Goal: Information Seeking & Learning: Check status

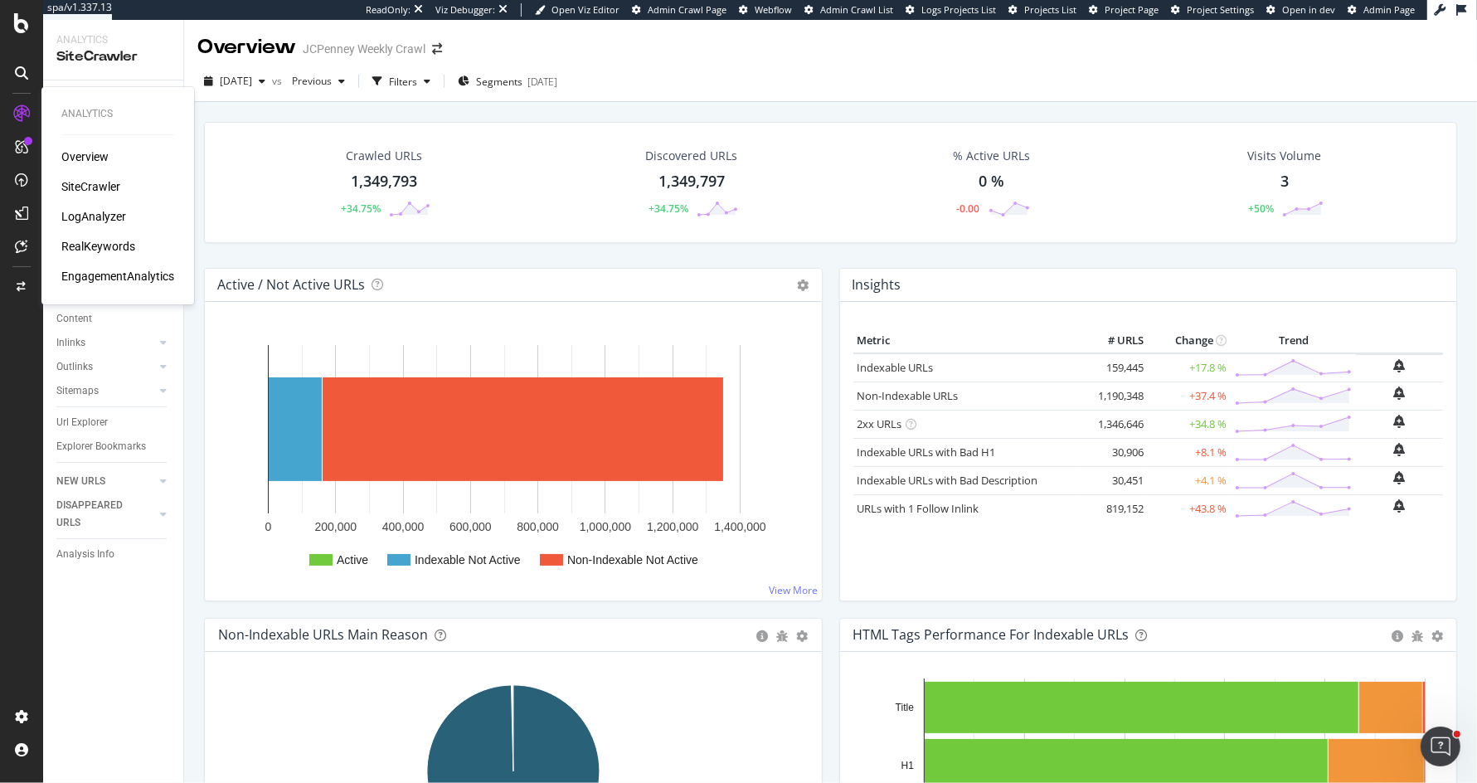
click at [101, 247] on div "RealKeywords" at bounding box center [98, 246] width 74 height 17
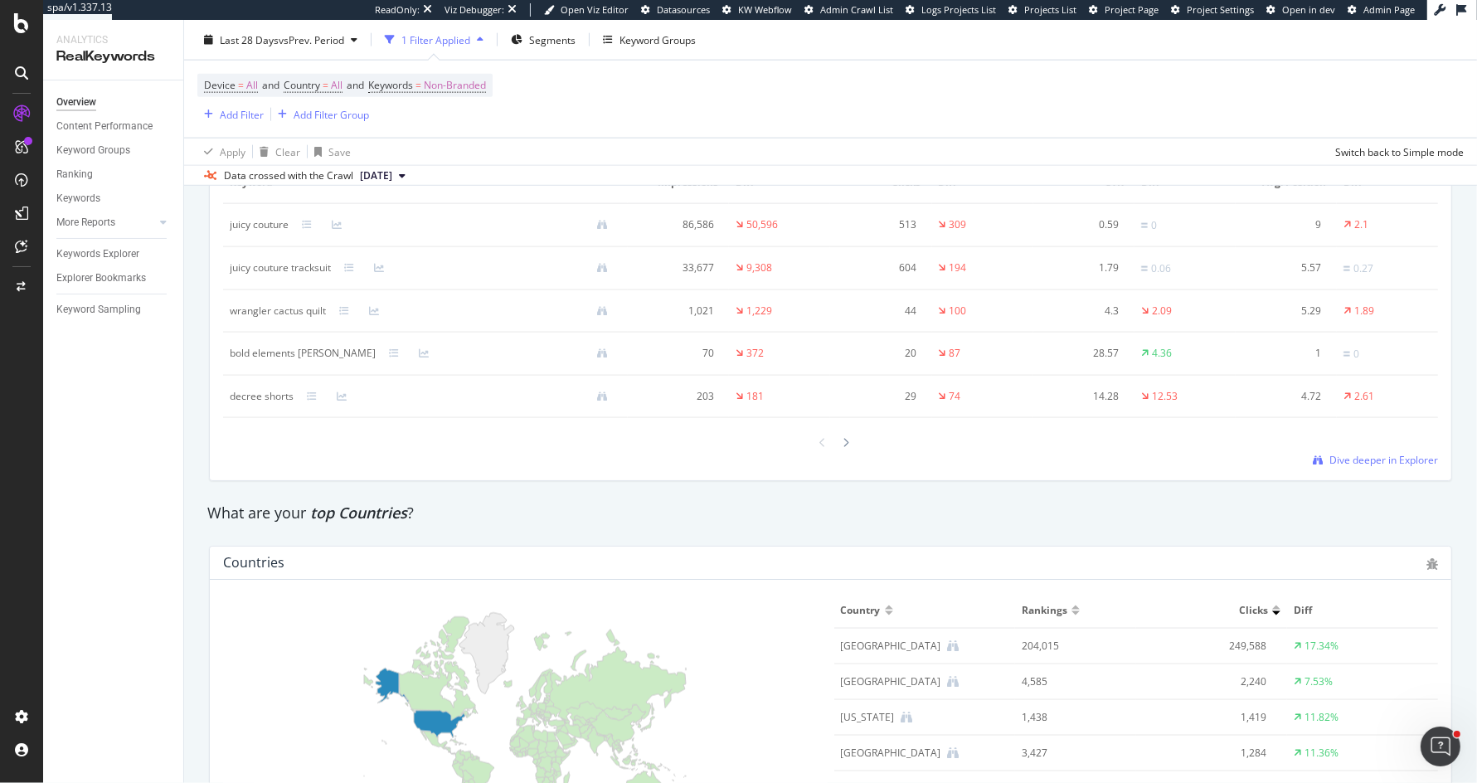
scroll to position [2595, 0]
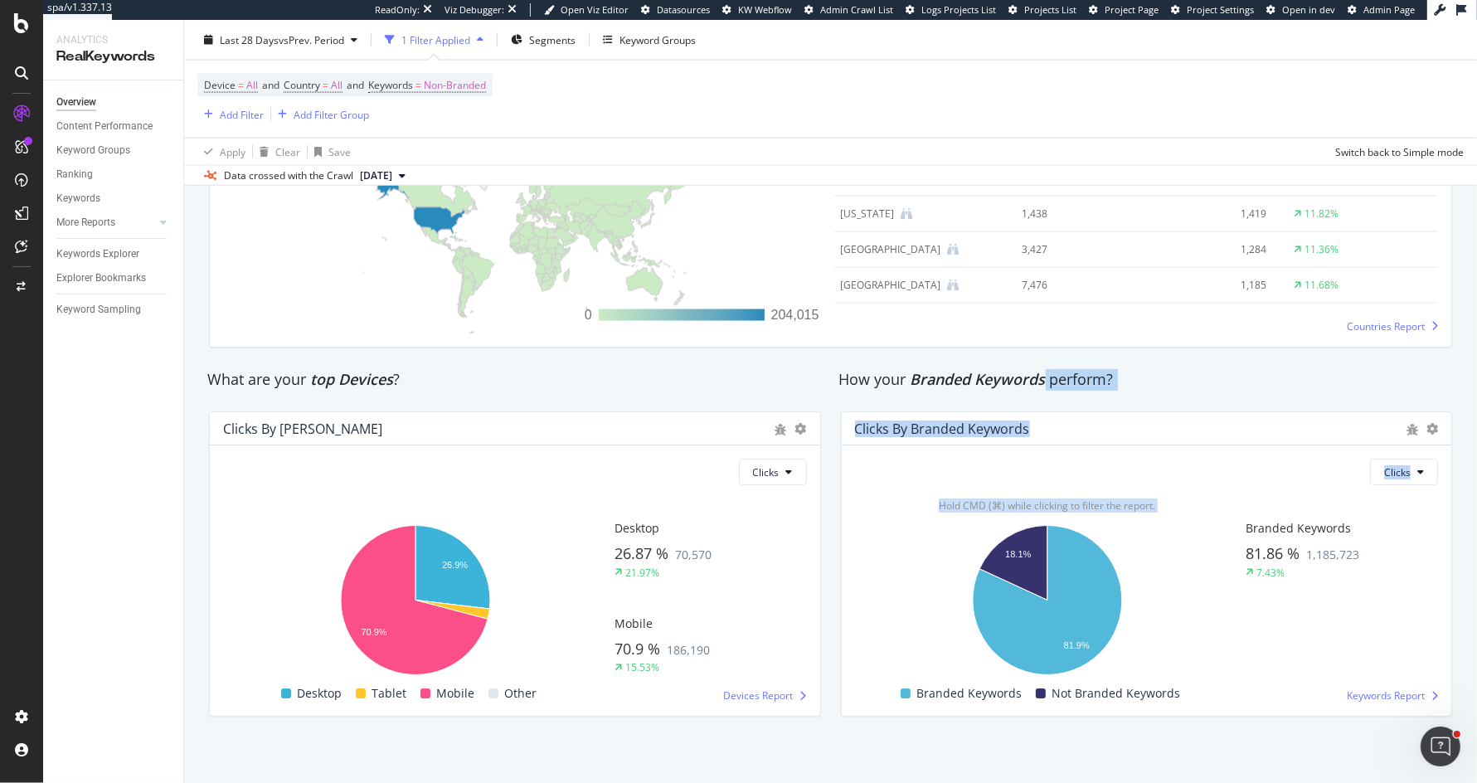
drag, startPoint x: 1003, startPoint y: 546, endPoint x: 1046, endPoint y: 366, distance: 184.2
click at [1046, 369] on div "How your Branded Keywords perform?" at bounding box center [1146, 380] width 615 height 22
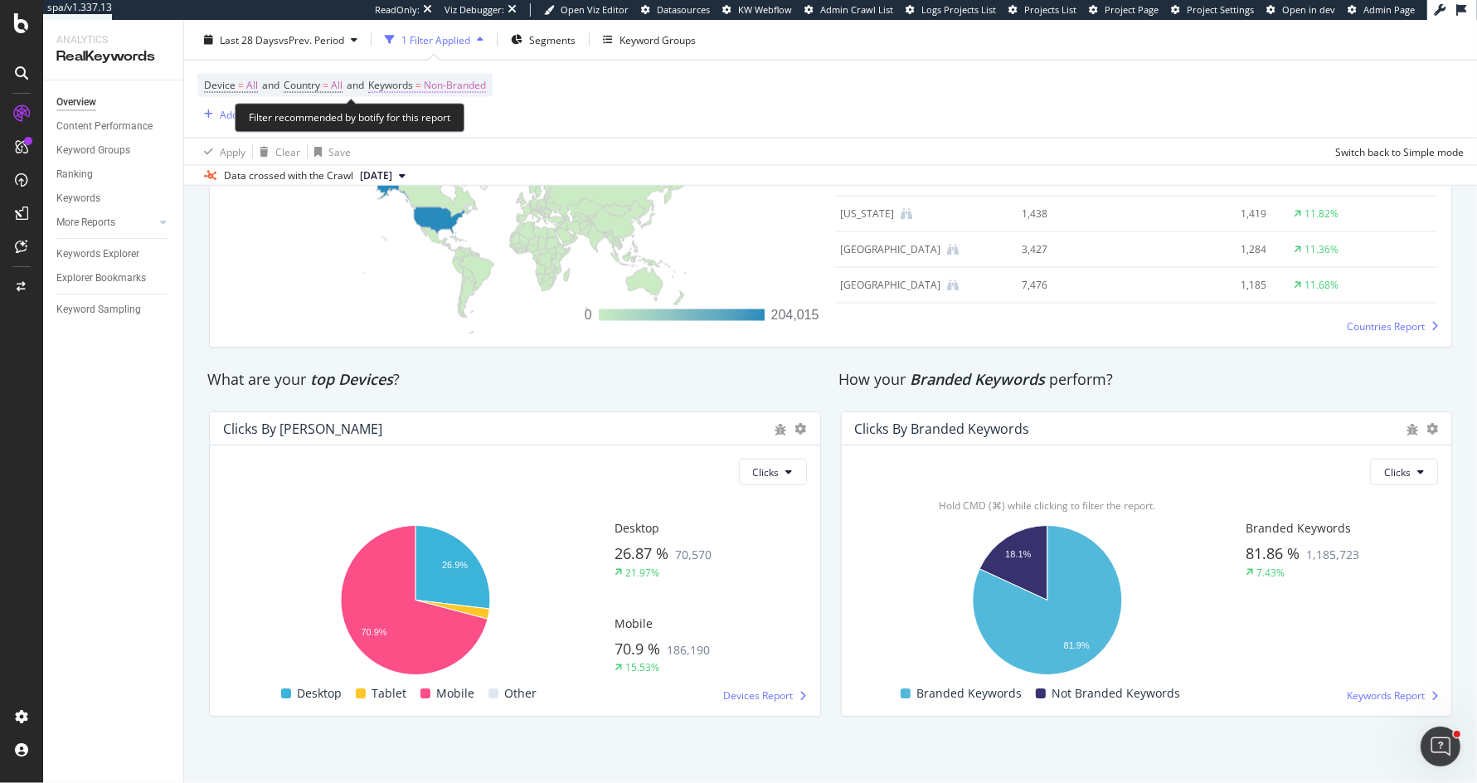
click at [466, 84] on span "Non-Branded" at bounding box center [455, 85] width 62 height 23
click at [442, 127] on span "Non-Branded" at bounding box center [426, 123] width 69 height 14
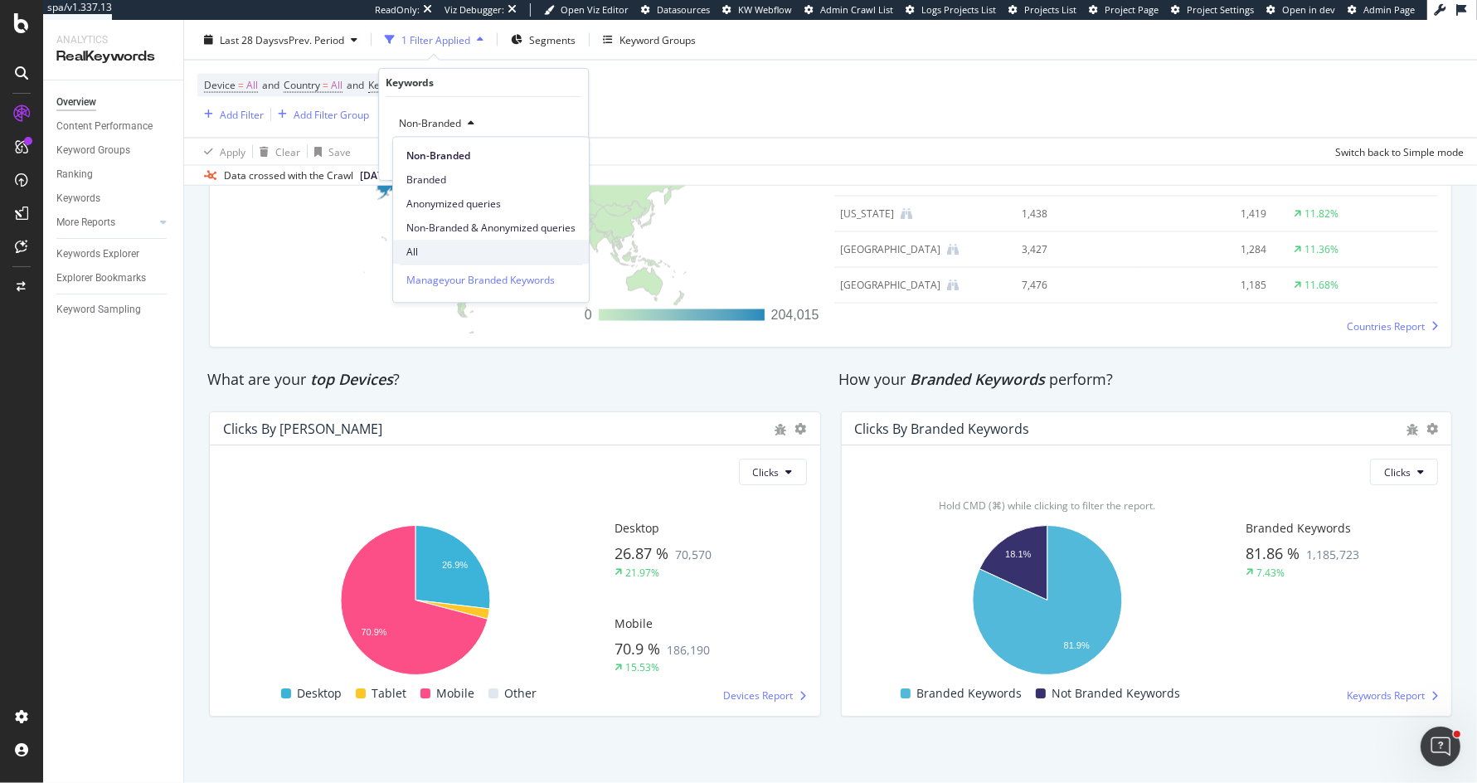
click at [437, 248] on span "All" at bounding box center [490, 252] width 169 height 15
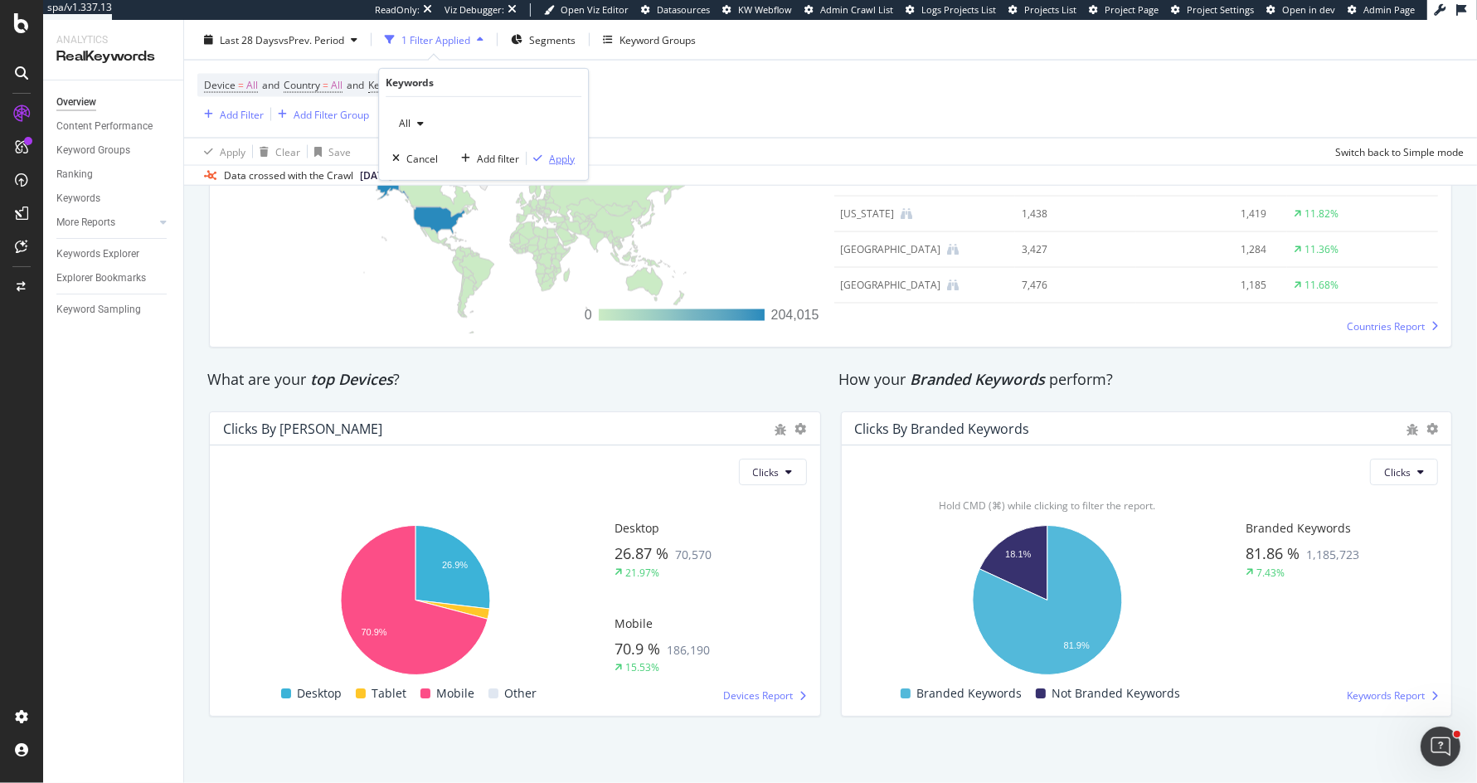
click at [564, 160] on div "Apply" at bounding box center [562, 158] width 26 height 14
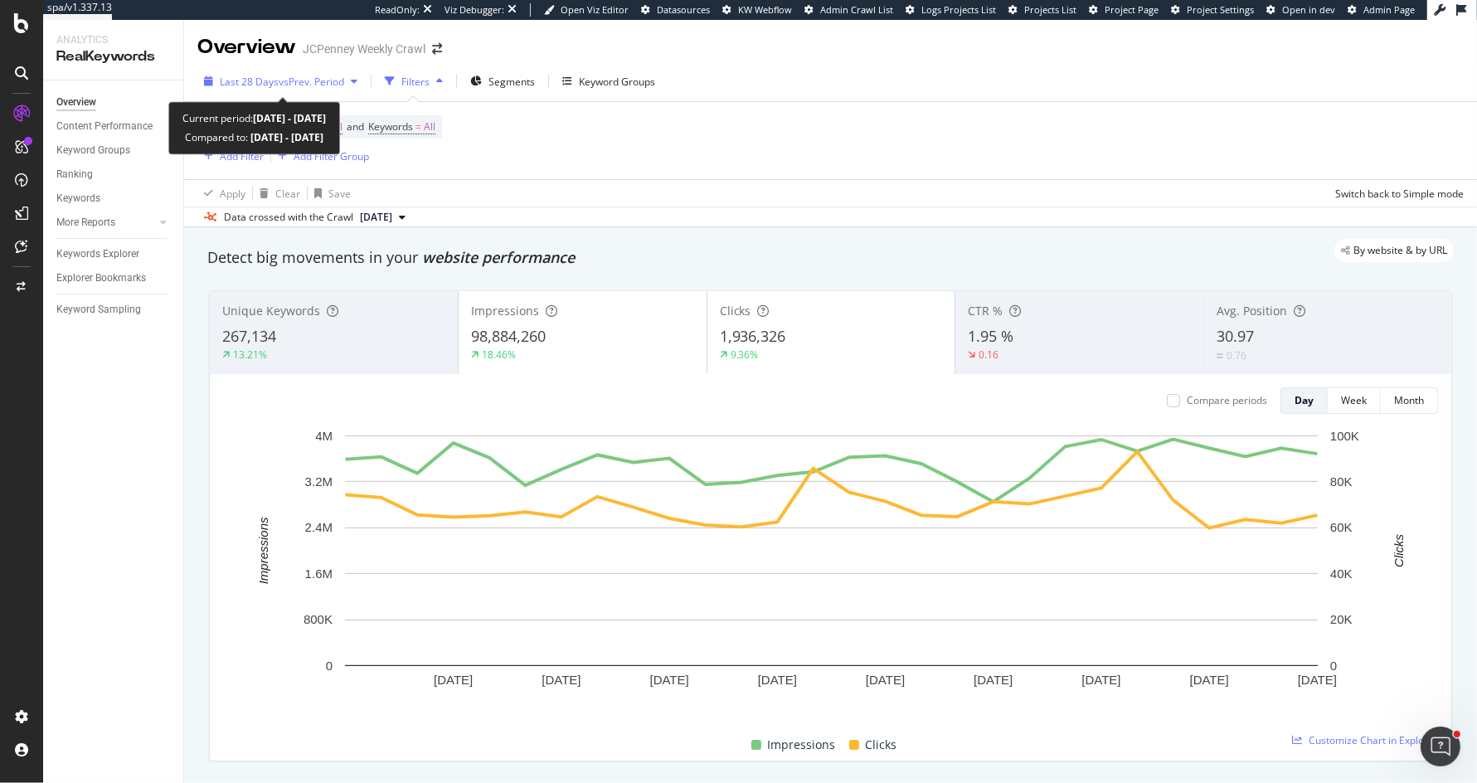
click at [325, 80] on span "vs Prev. Period" at bounding box center [311, 82] width 65 height 14
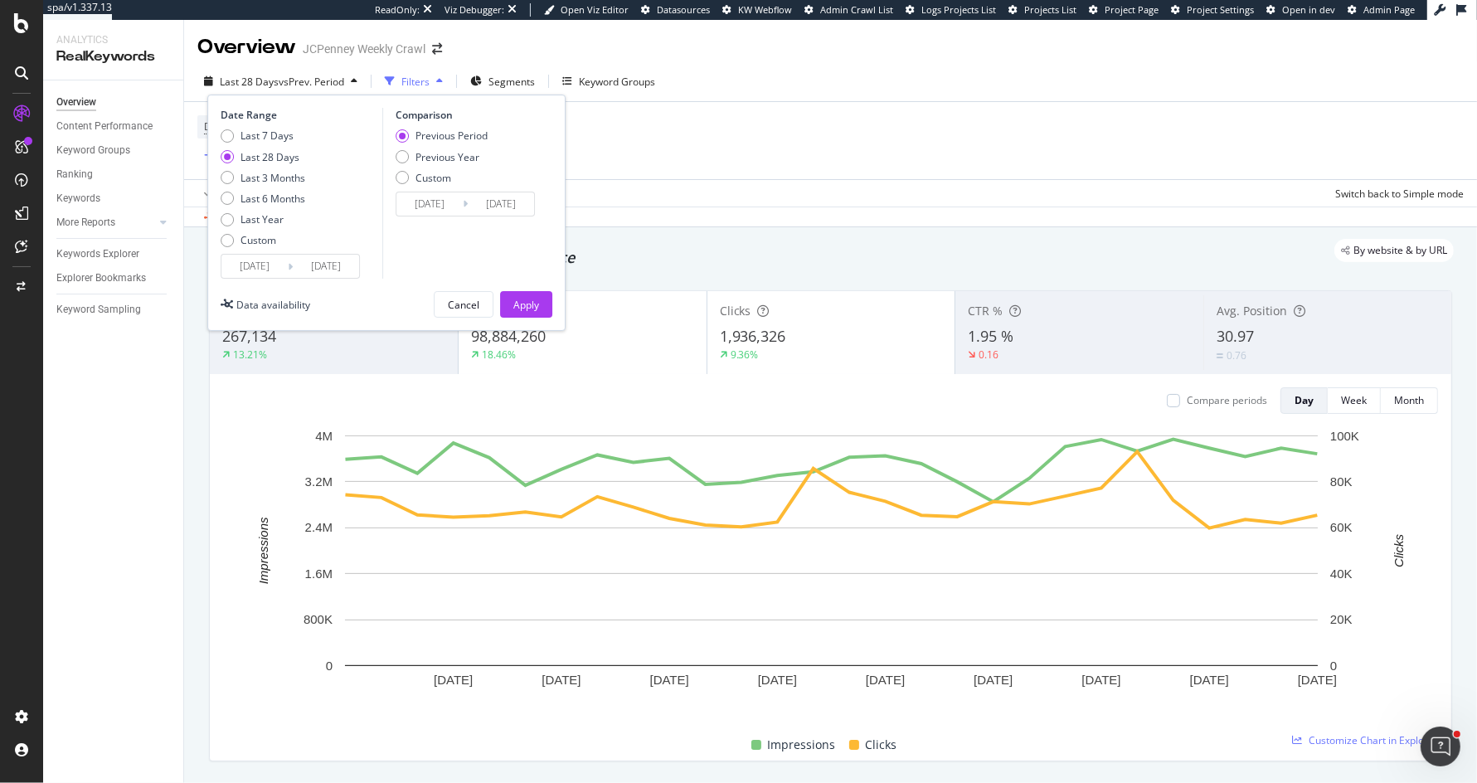
click at [268, 226] on div "Last 7 Days Last 28 Days Last 3 Months Last 6 Months Last Year Custom" at bounding box center [263, 191] width 85 height 125
click at [259, 212] on div "Last Year" at bounding box center [261, 219] width 43 height 14
type input "2024/04/26"
type input "2023/04/27"
type input "2024/04/25"
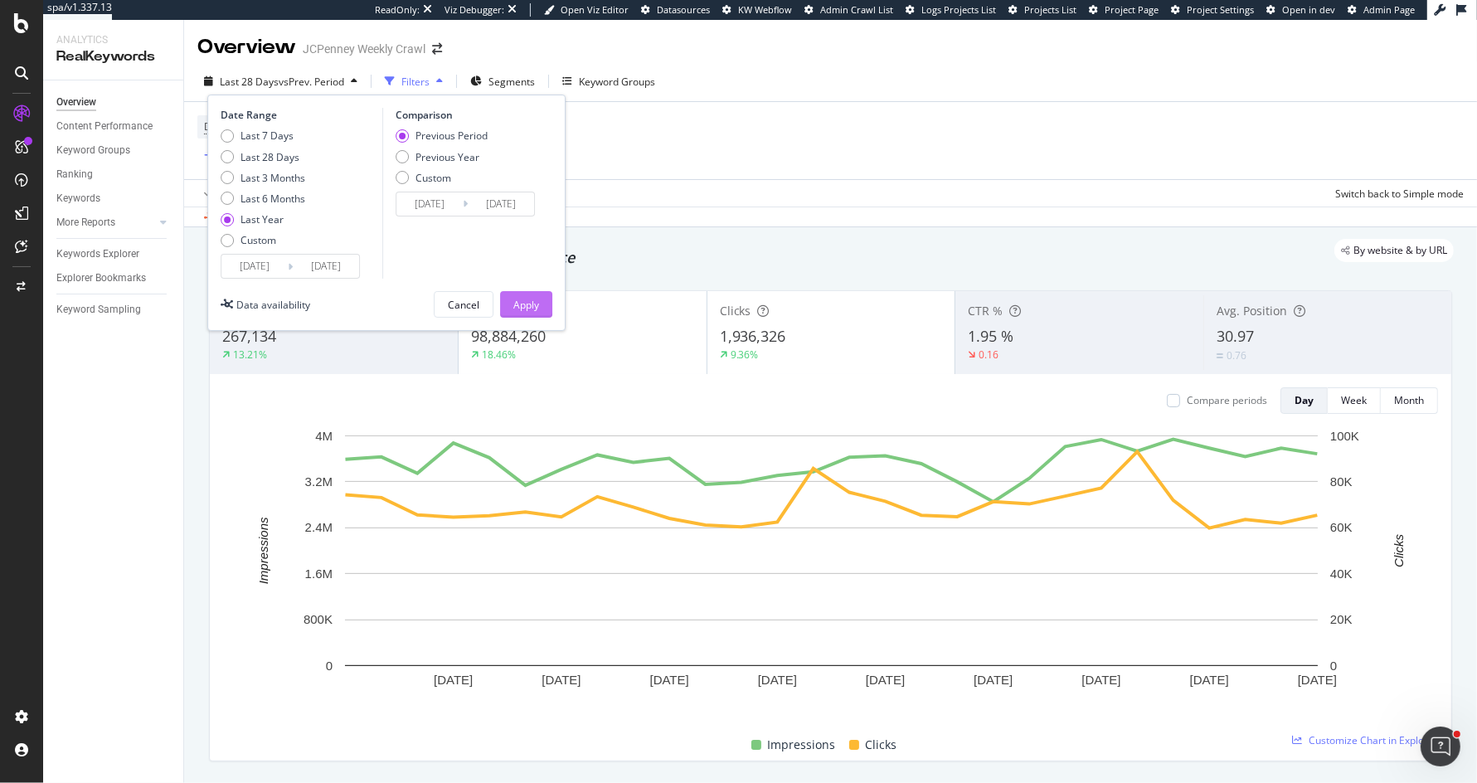
click at [517, 298] on div "Apply" at bounding box center [526, 305] width 26 height 14
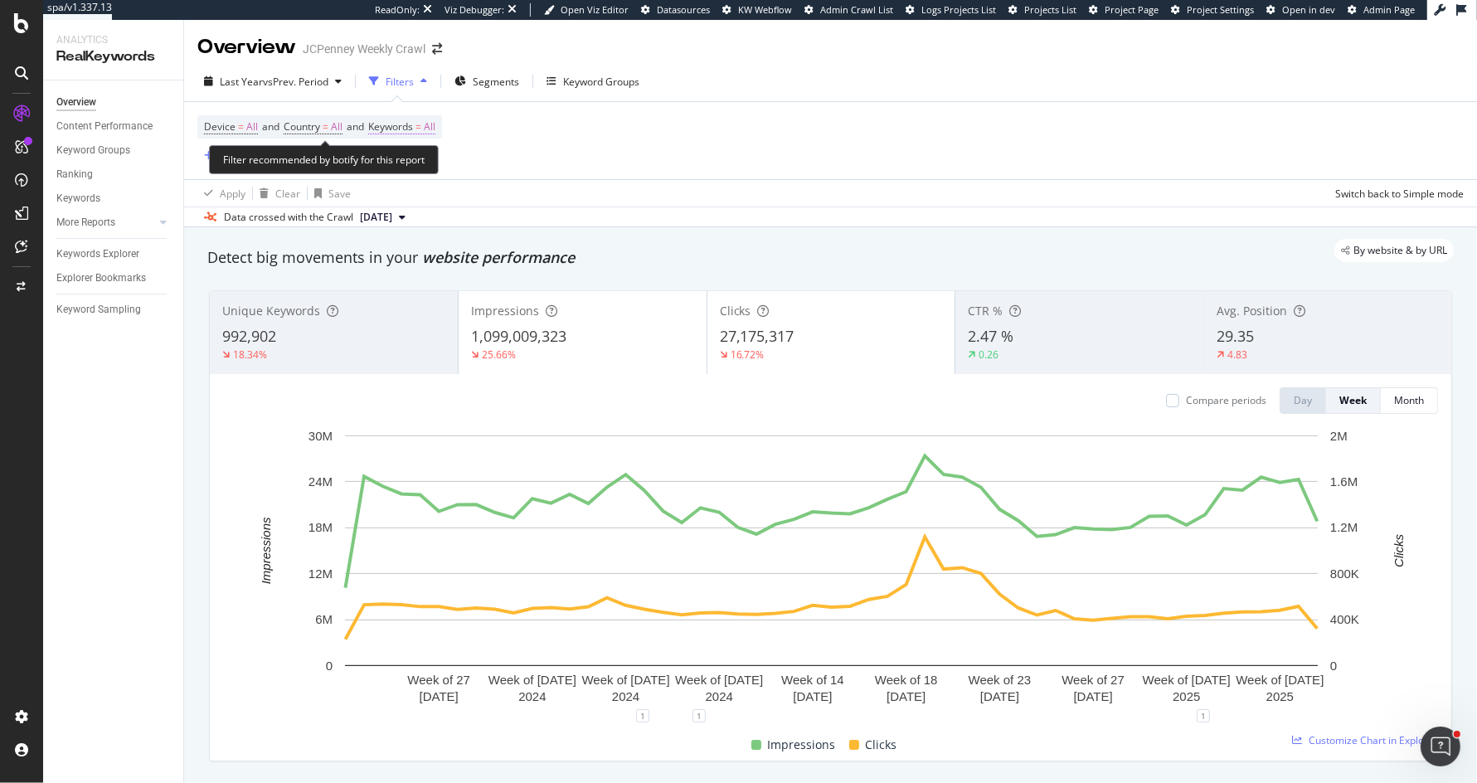
click at [421, 125] on span "=" at bounding box center [418, 126] width 6 height 14
click at [408, 163] on span "All" at bounding box center [401, 165] width 18 height 14
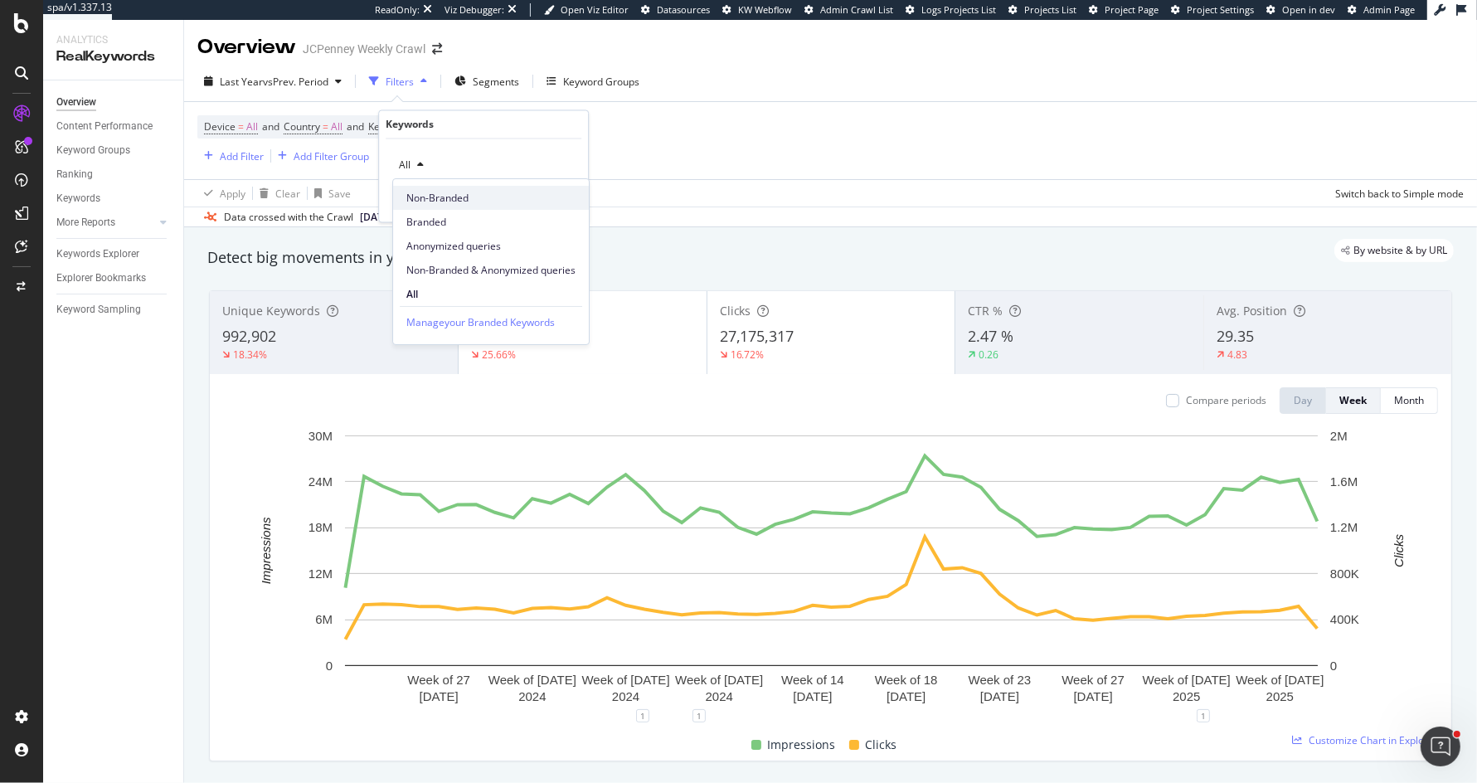
click at [439, 204] on span "Non-Branded" at bounding box center [490, 198] width 169 height 15
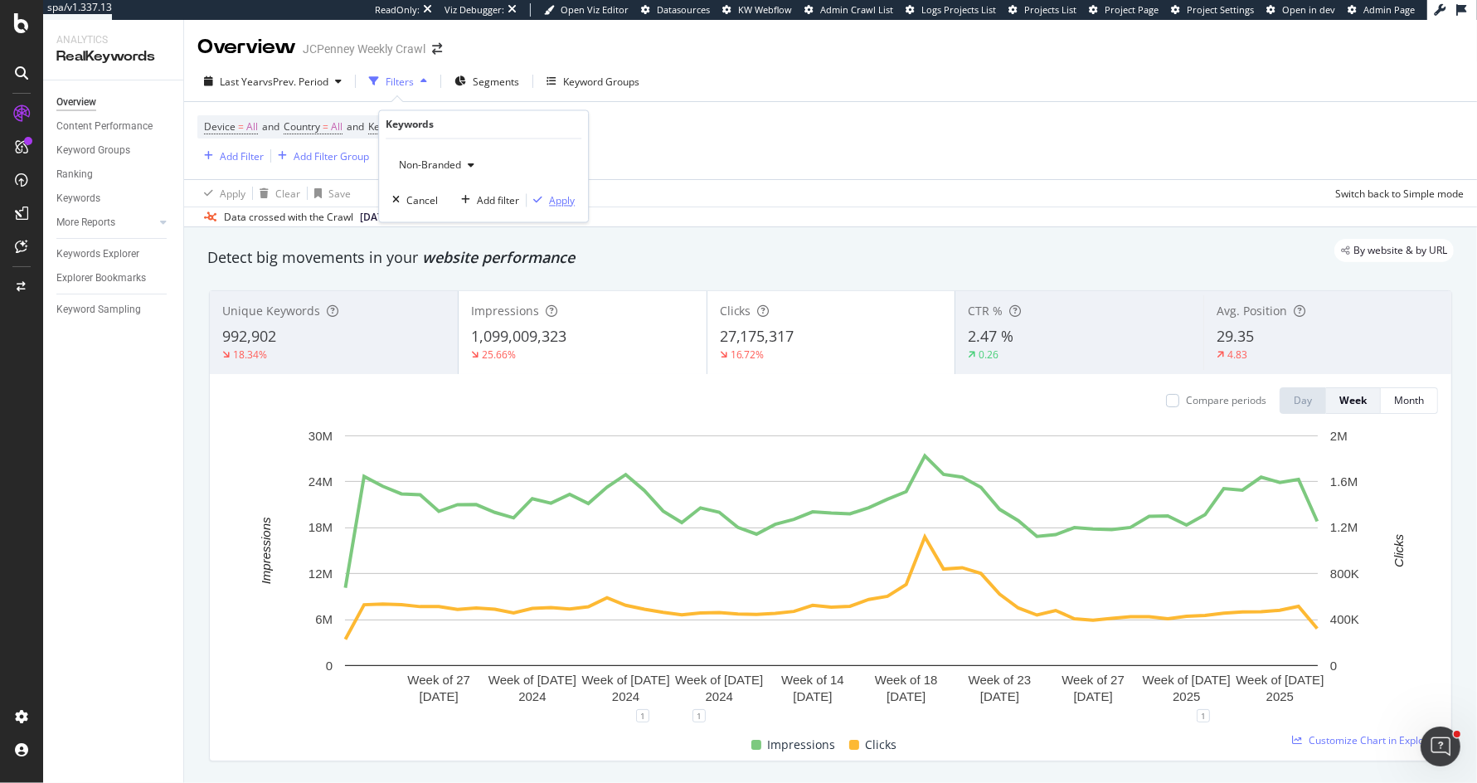
click at [555, 203] on div "Apply" at bounding box center [562, 200] width 26 height 14
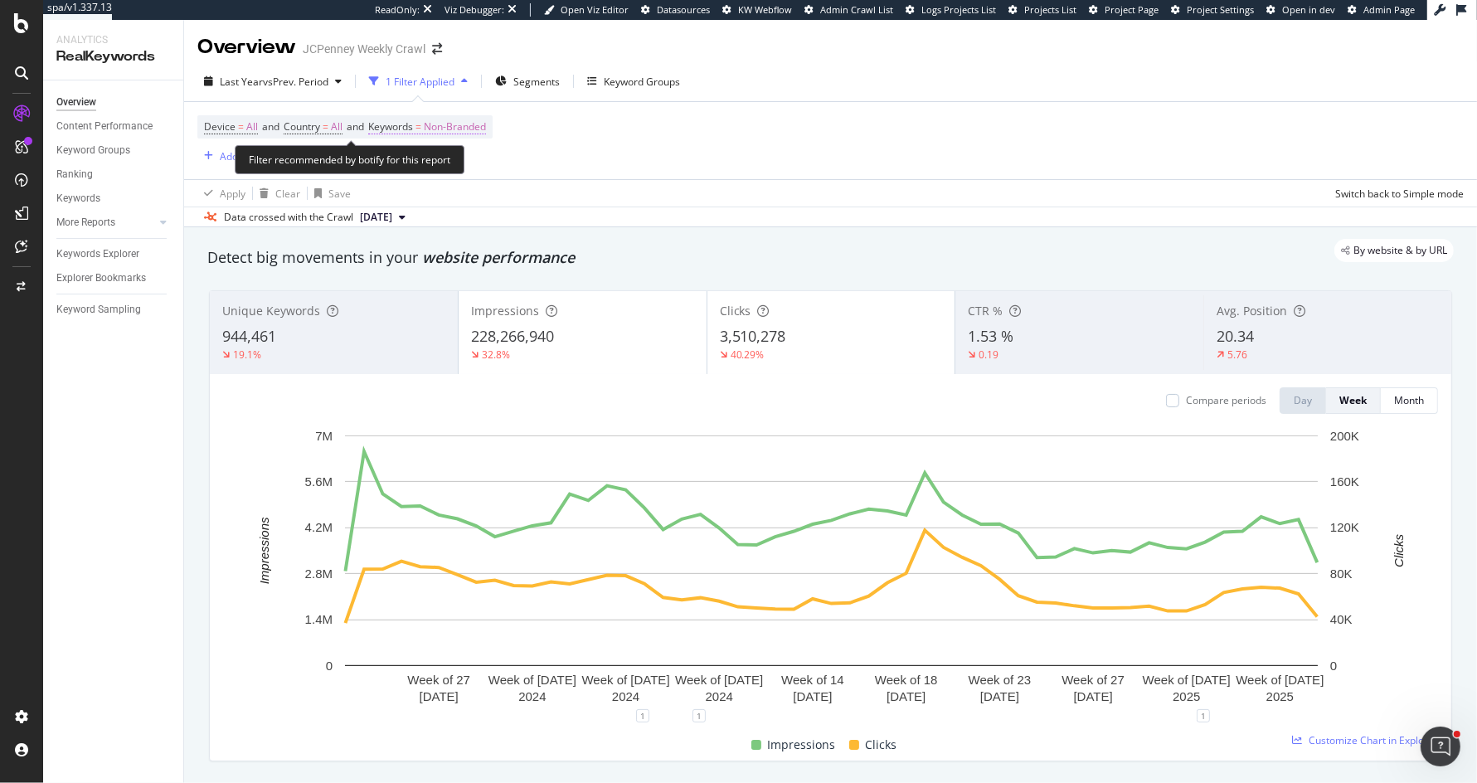
click at [472, 132] on span "Non-Branded" at bounding box center [455, 126] width 62 height 23
click at [449, 171] on span "Non-Branded" at bounding box center [426, 165] width 69 height 14
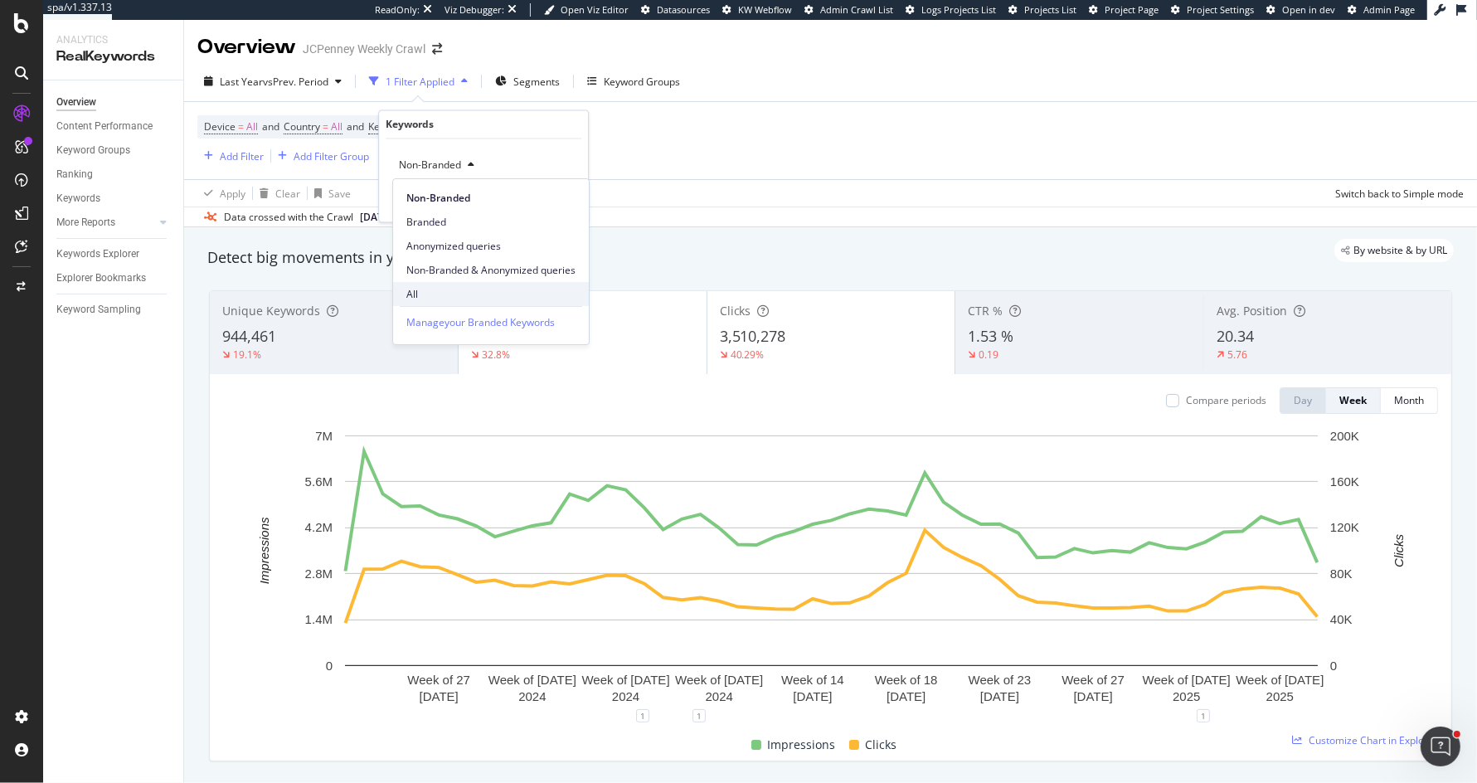
click at [430, 287] on span "All" at bounding box center [490, 294] width 169 height 15
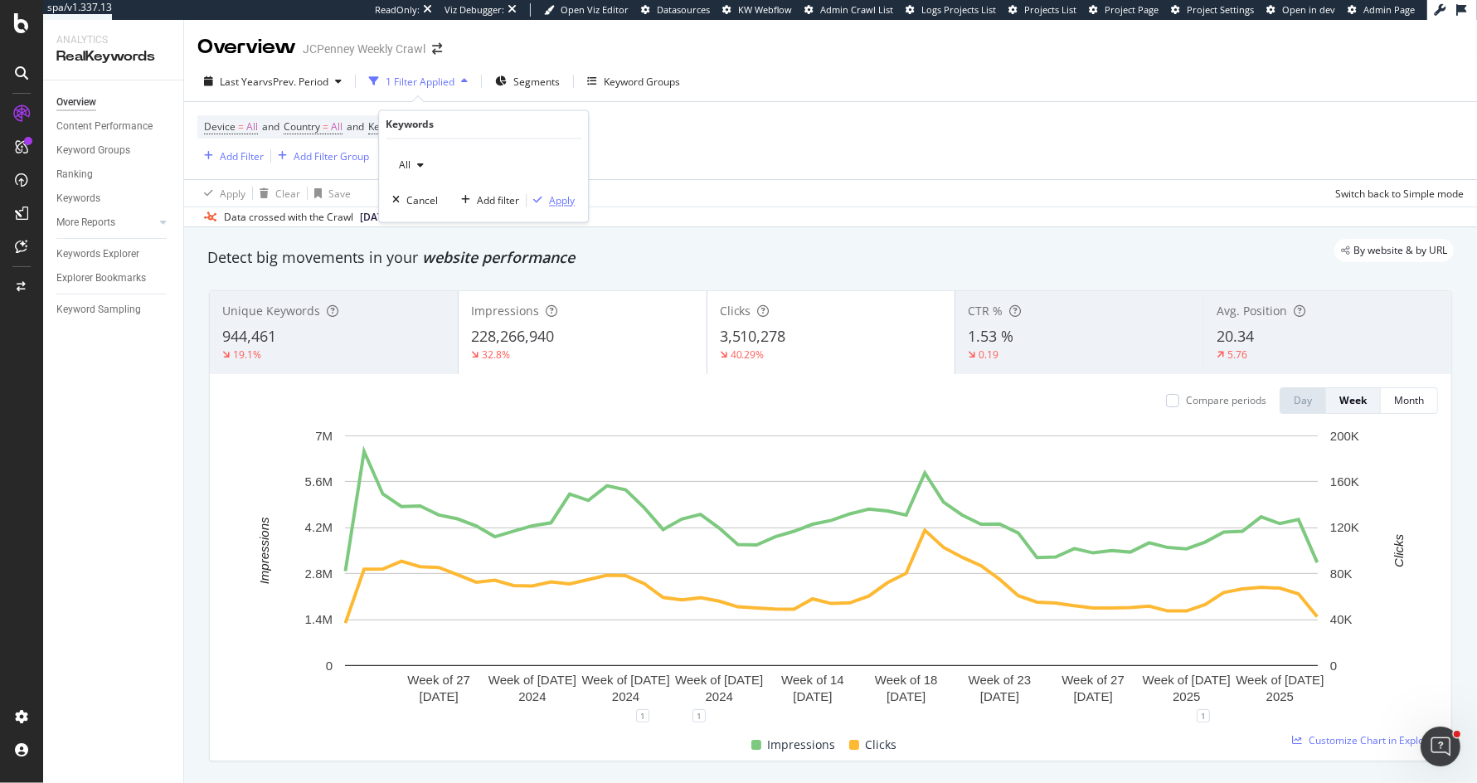
click at [568, 201] on div "Apply" at bounding box center [562, 200] width 26 height 14
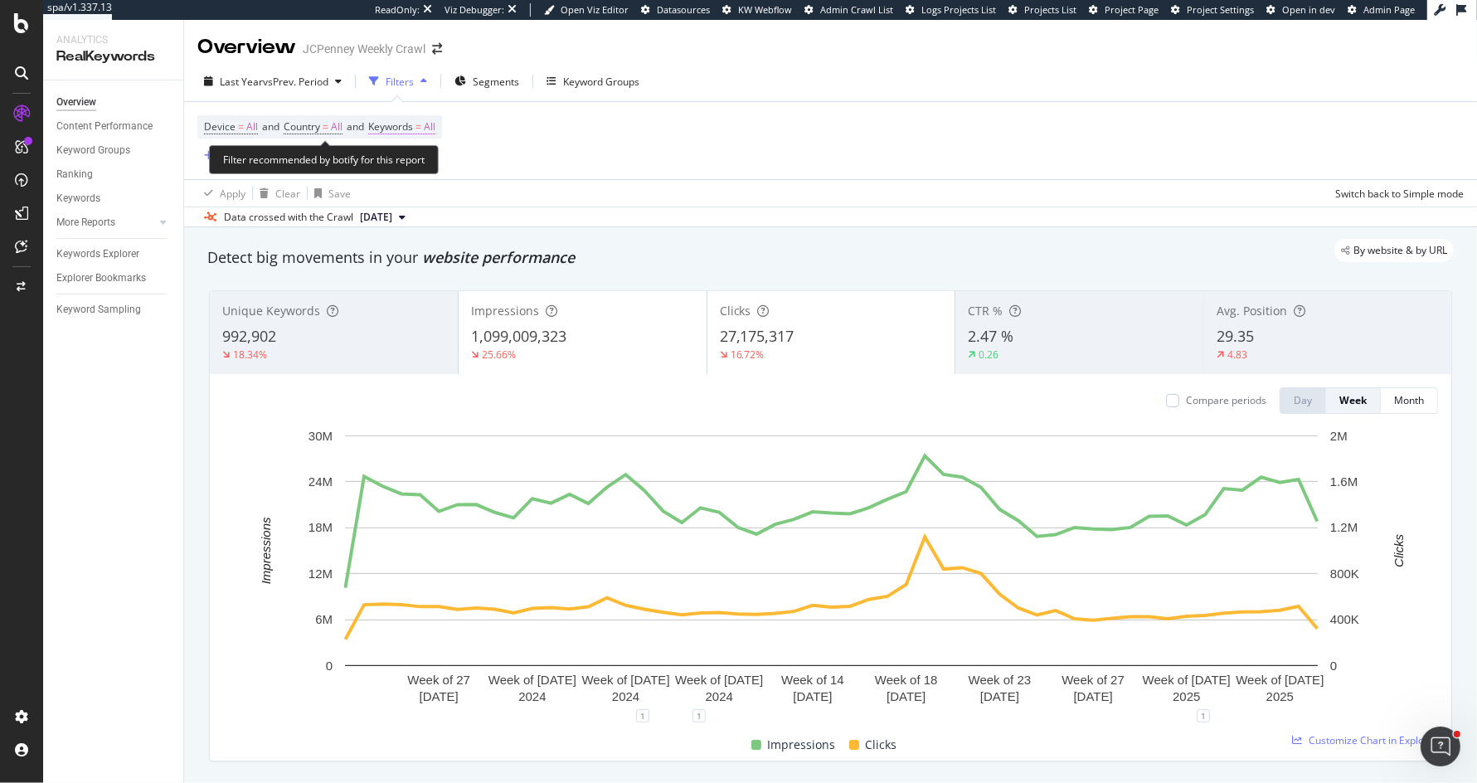
click at [432, 122] on span "Keywords = All" at bounding box center [401, 126] width 67 height 15
click at [414, 165] on div "button" at bounding box center [420, 166] width 20 height 10
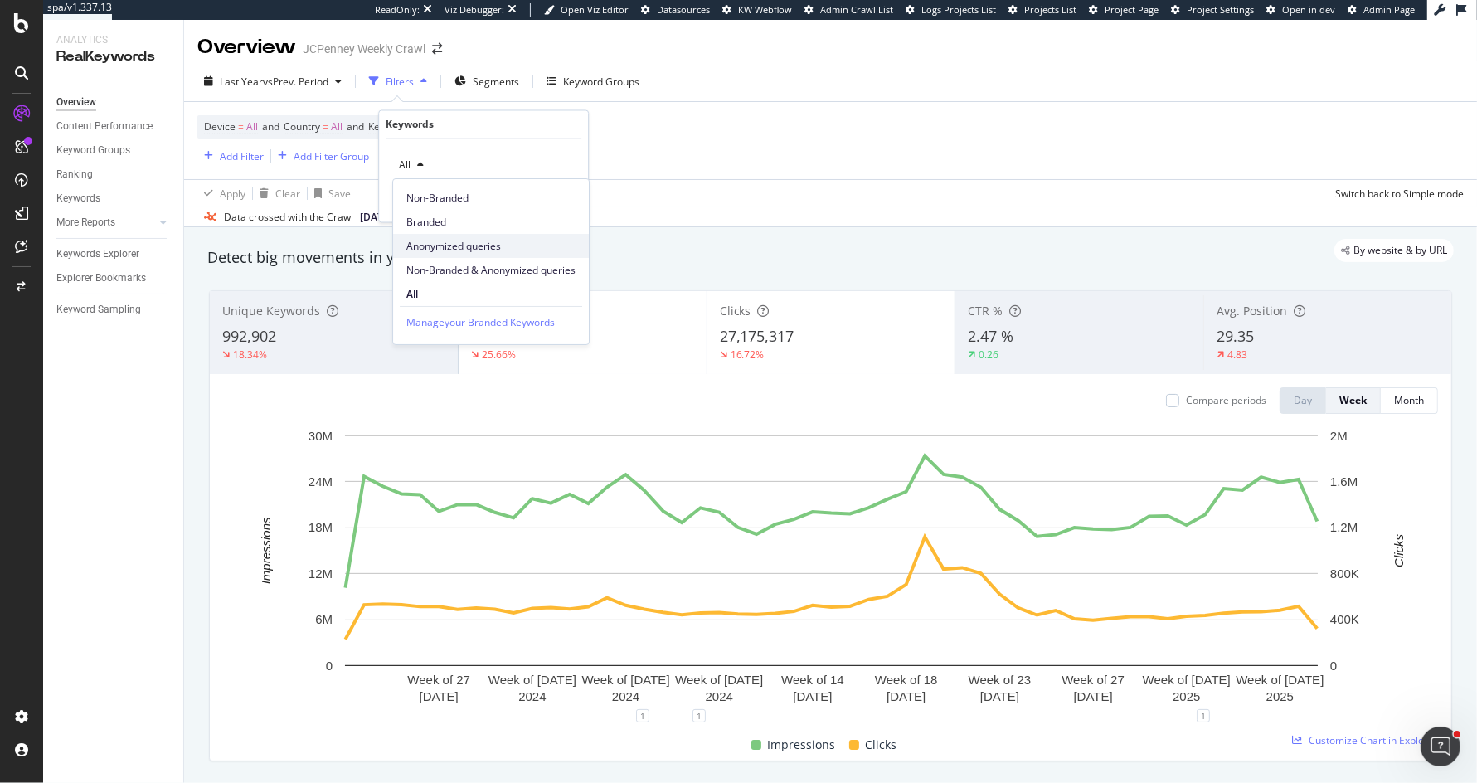
click at [421, 234] on div "Anonymized queries" at bounding box center [491, 246] width 196 height 24
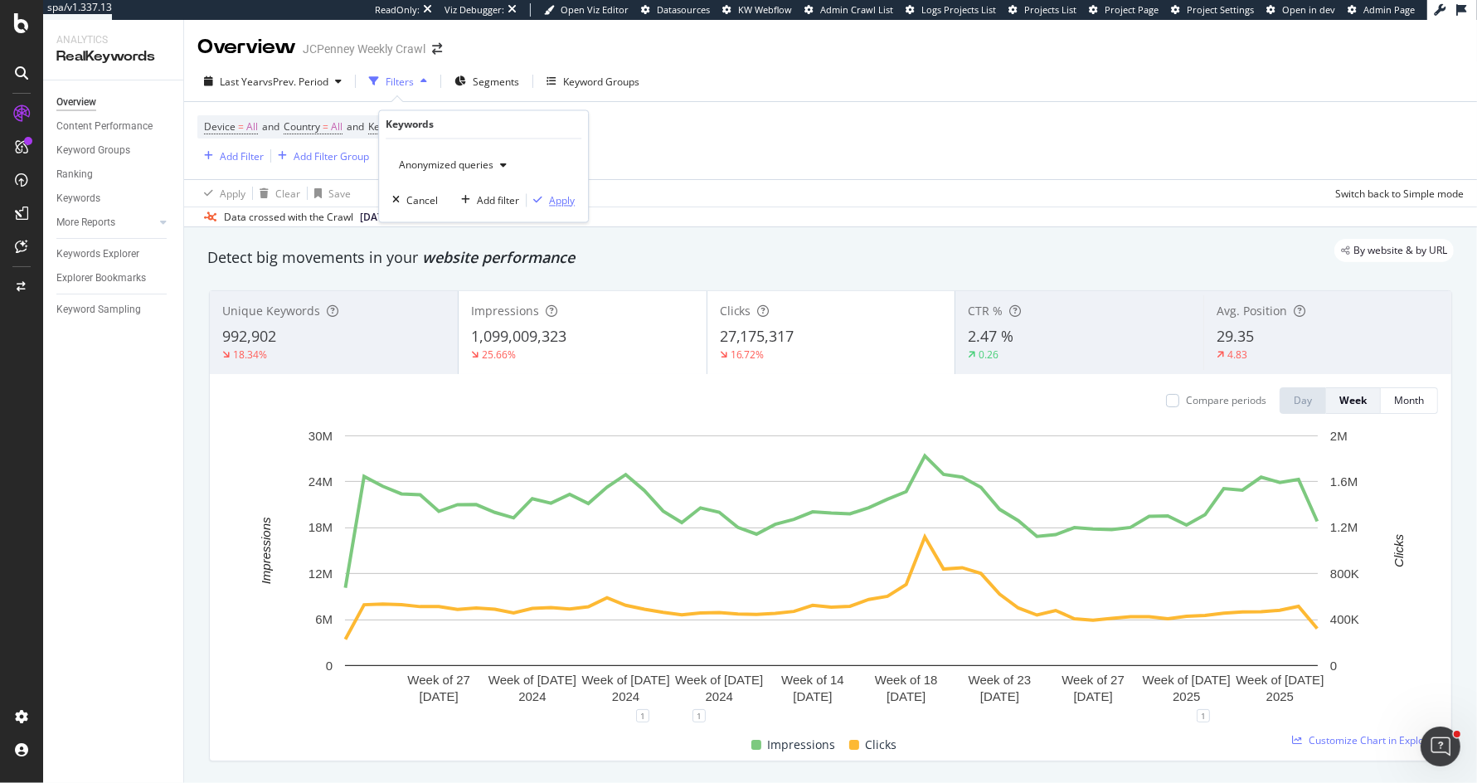
click at [555, 202] on div "Apply" at bounding box center [562, 200] width 26 height 14
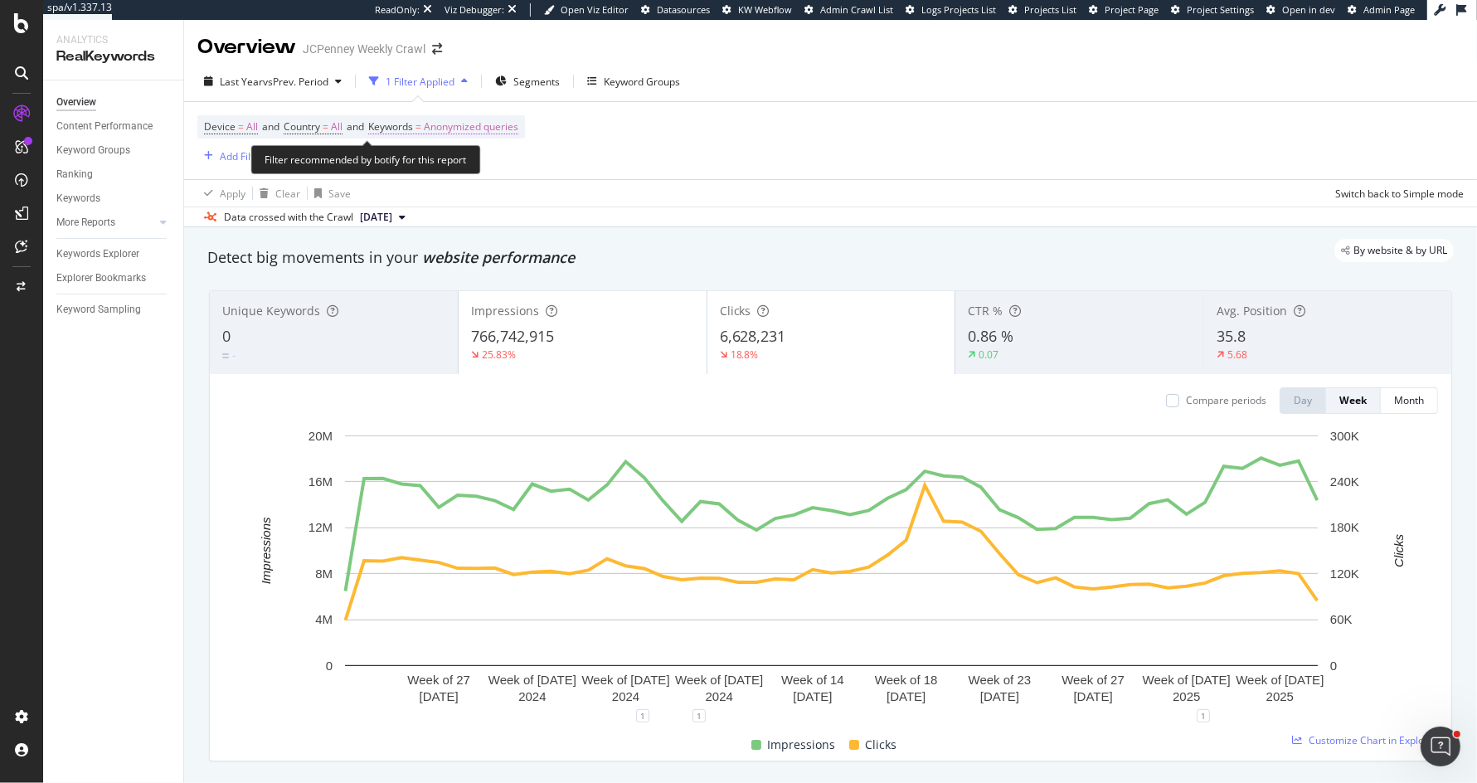
click at [514, 131] on span "Anonymized queries" at bounding box center [471, 126] width 95 height 23
click at [463, 163] on span "Anonymized queries" at bounding box center [442, 165] width 101 height 14
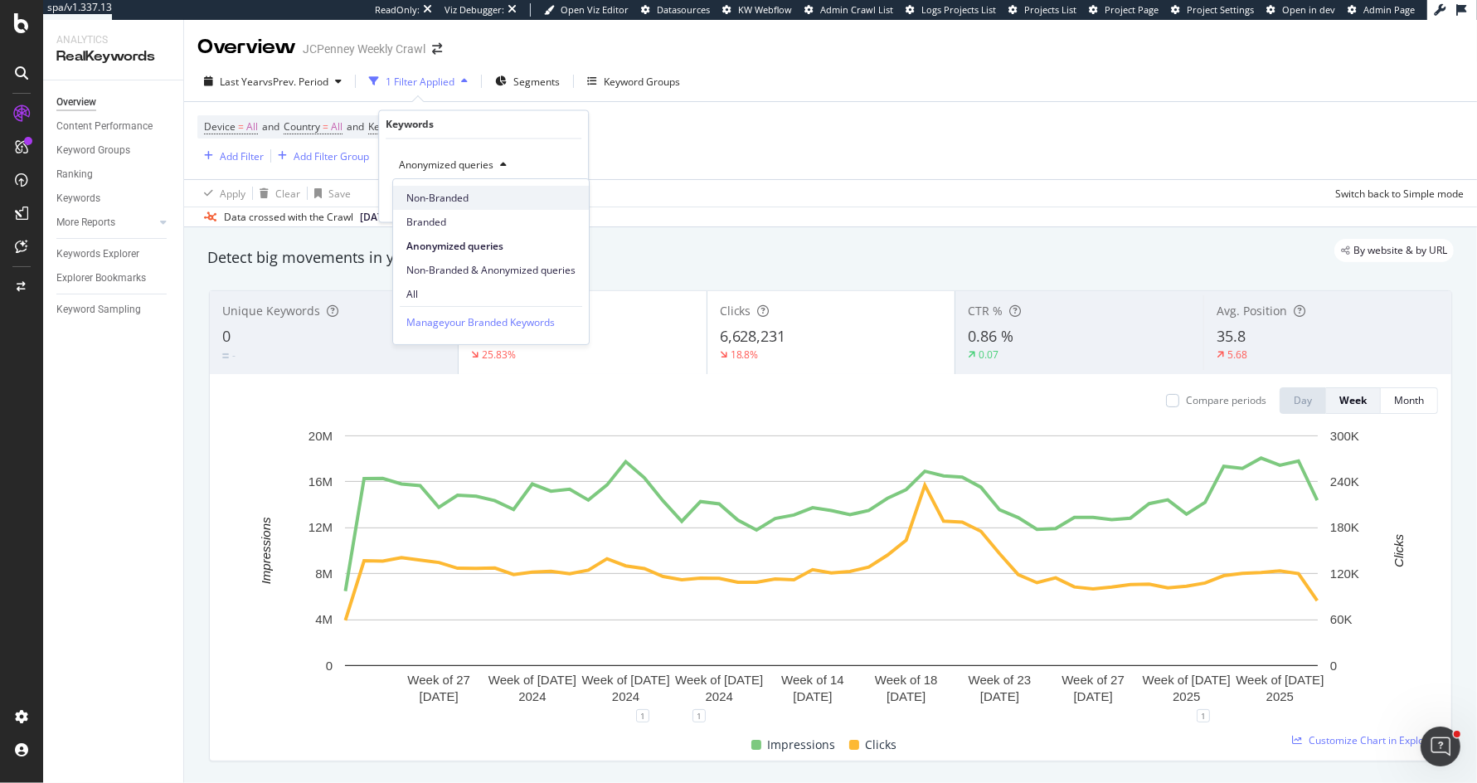
click at [449, 199] on span "Non-Branded" at bounding box center [490, 198] width 169 height 15
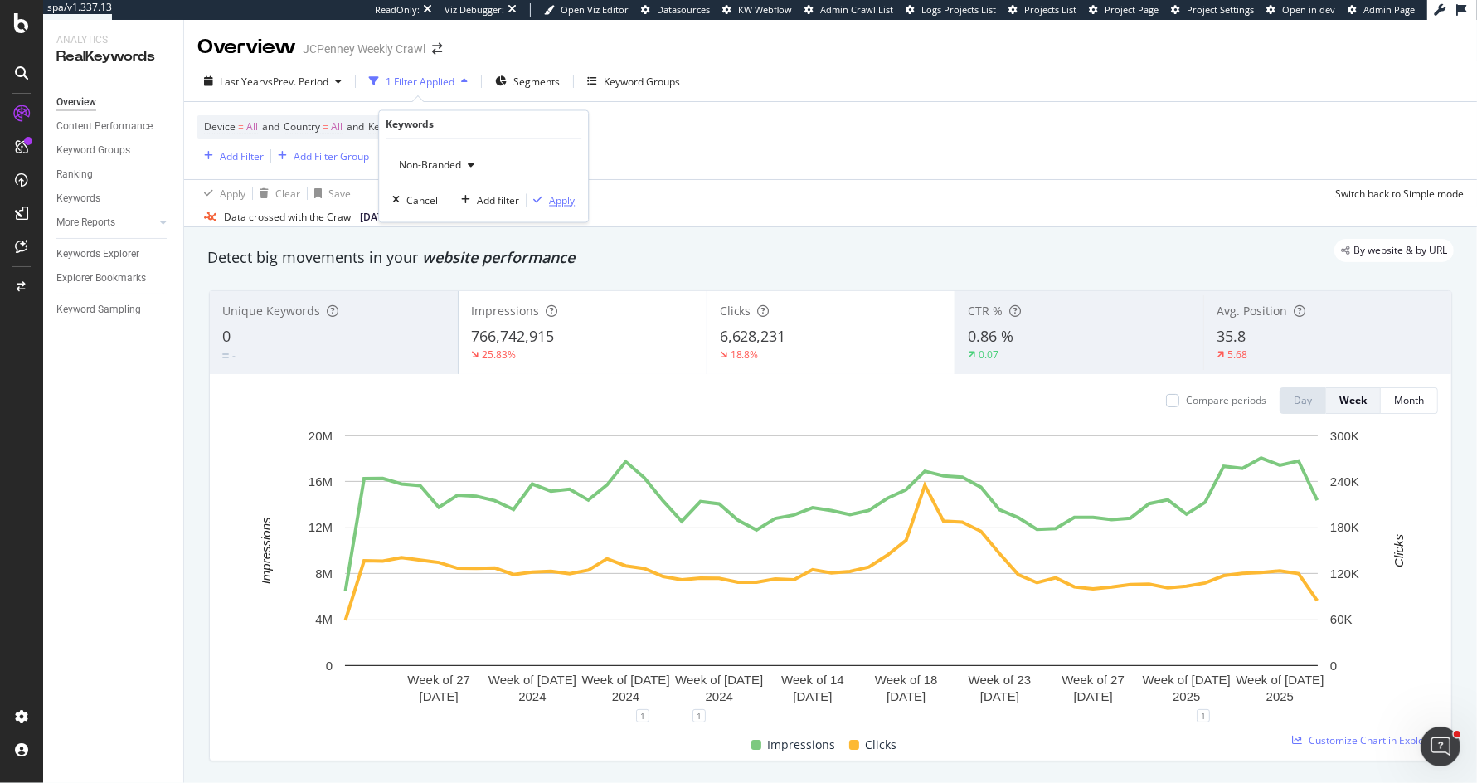
click at [560, 201] on div "Apply" at bounding box center [562, 200] width 26 height 14
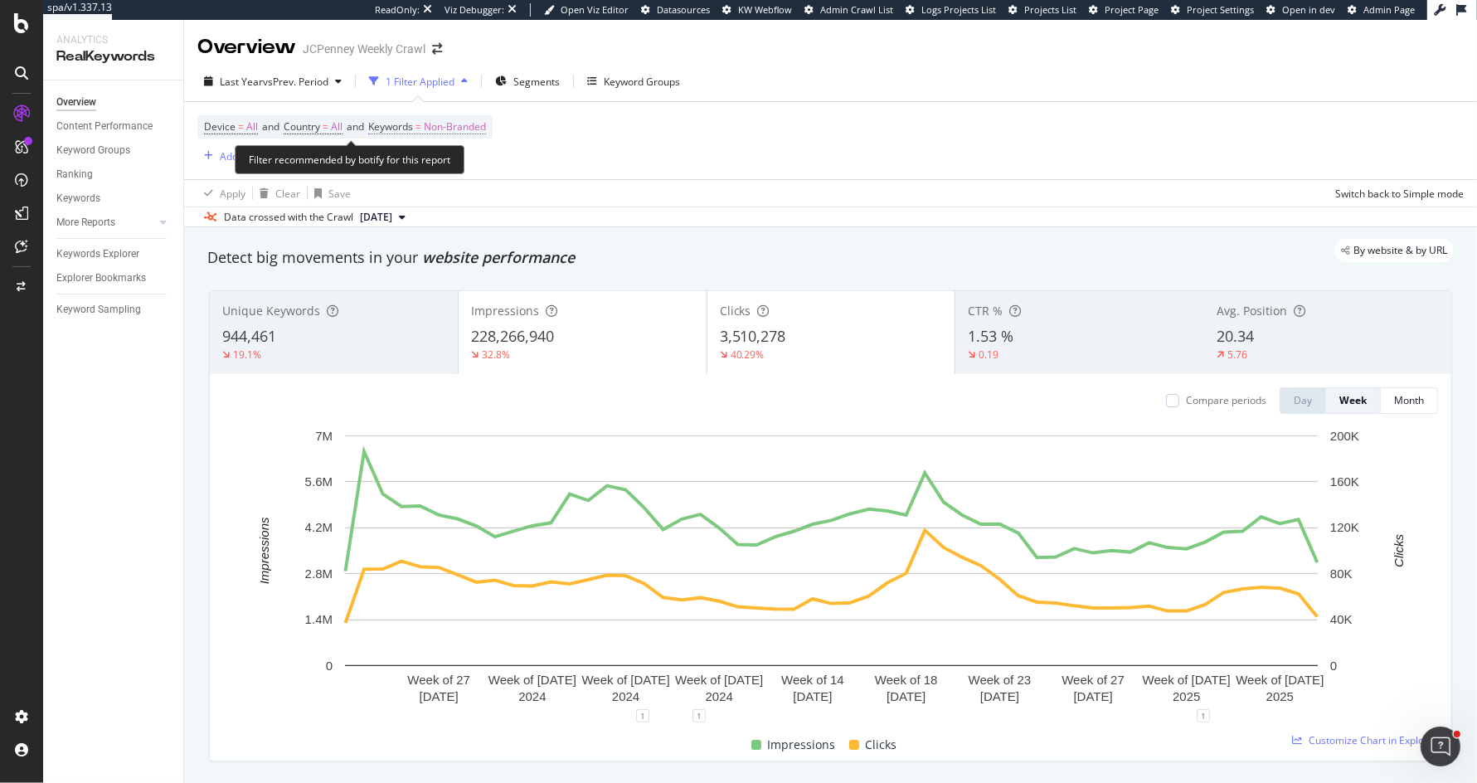
click at [469, 133] on span "Non-Branded" at bounding box center [455, 126] width 62 height 23
click at [453, 163] on span "Non-Branded" at bounding box center [426, 165] width 69 height 14
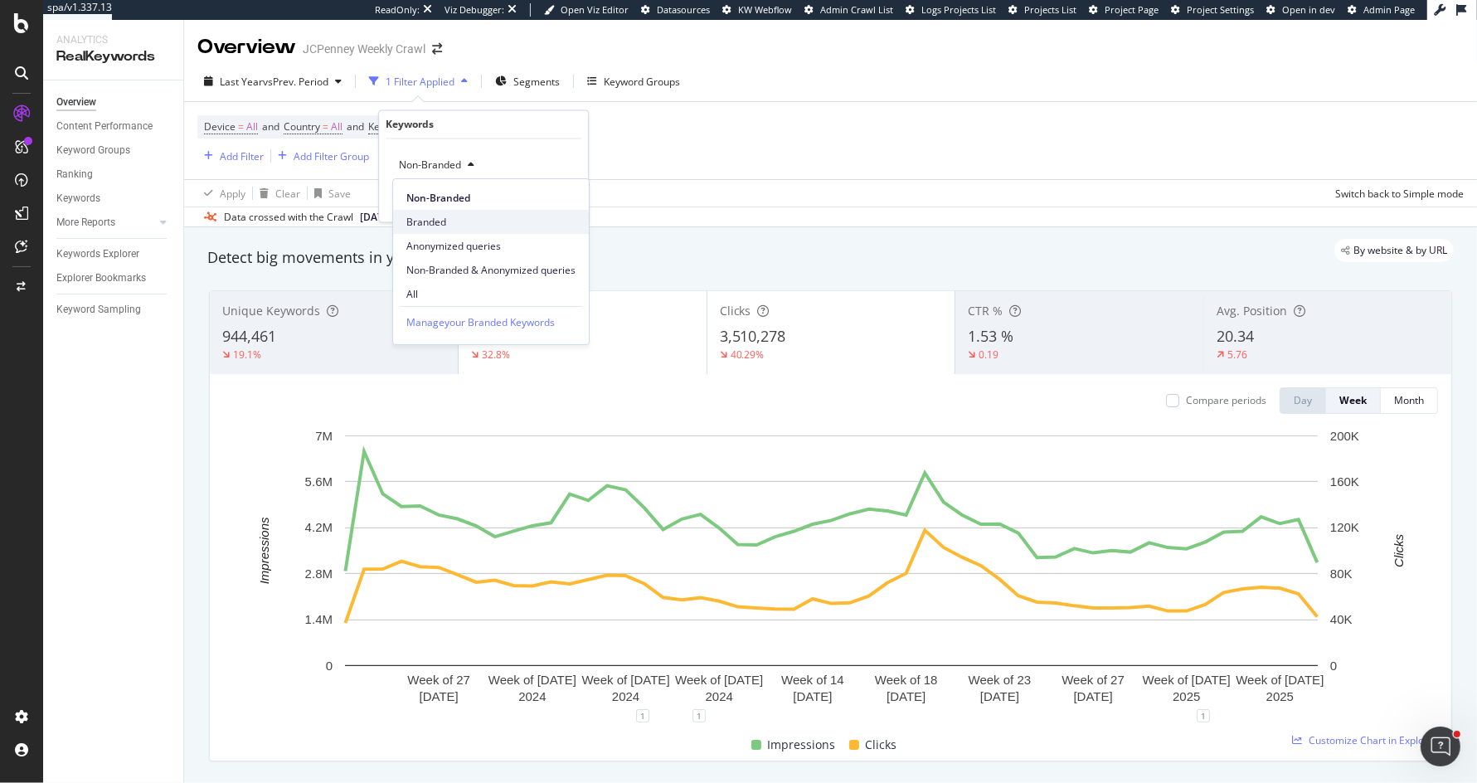
drag, startPoint x: 451, startPoint y: 235, endPoint x: 451, endPoint y: 224, distance: 11.6
click at [451, 224] on div "Non-Branded Branded Anonymized queries Non-Branded & Anonymized queries All" at bounding box center [491, 242] width 196 height 127
click at [452, 224] on span "Branded" at bounding box center [490, 222] width 169 height 15
click at [554, 202] on div "Apply" at bounding box center [562, 200] width 26 height 14
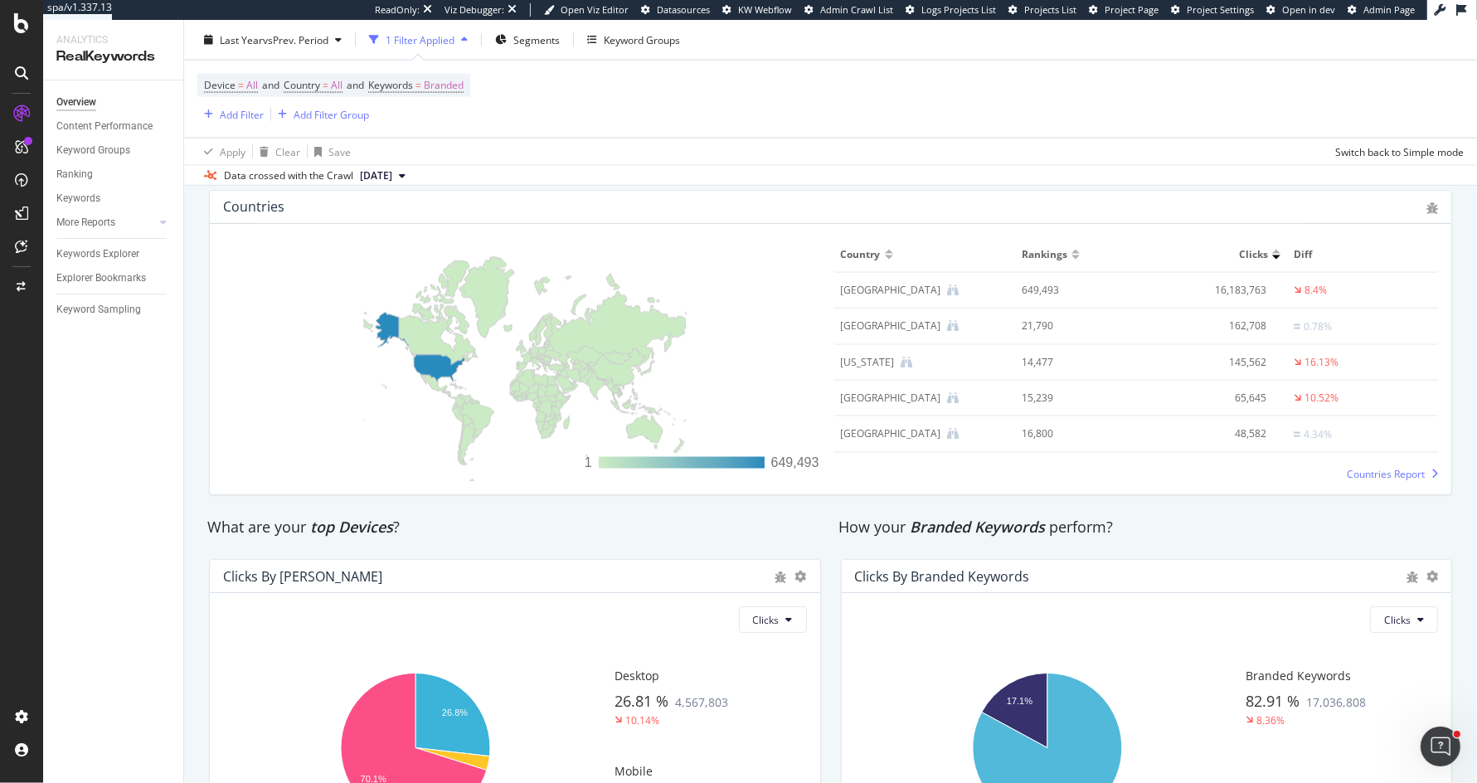
scroll to position [2594, 0]
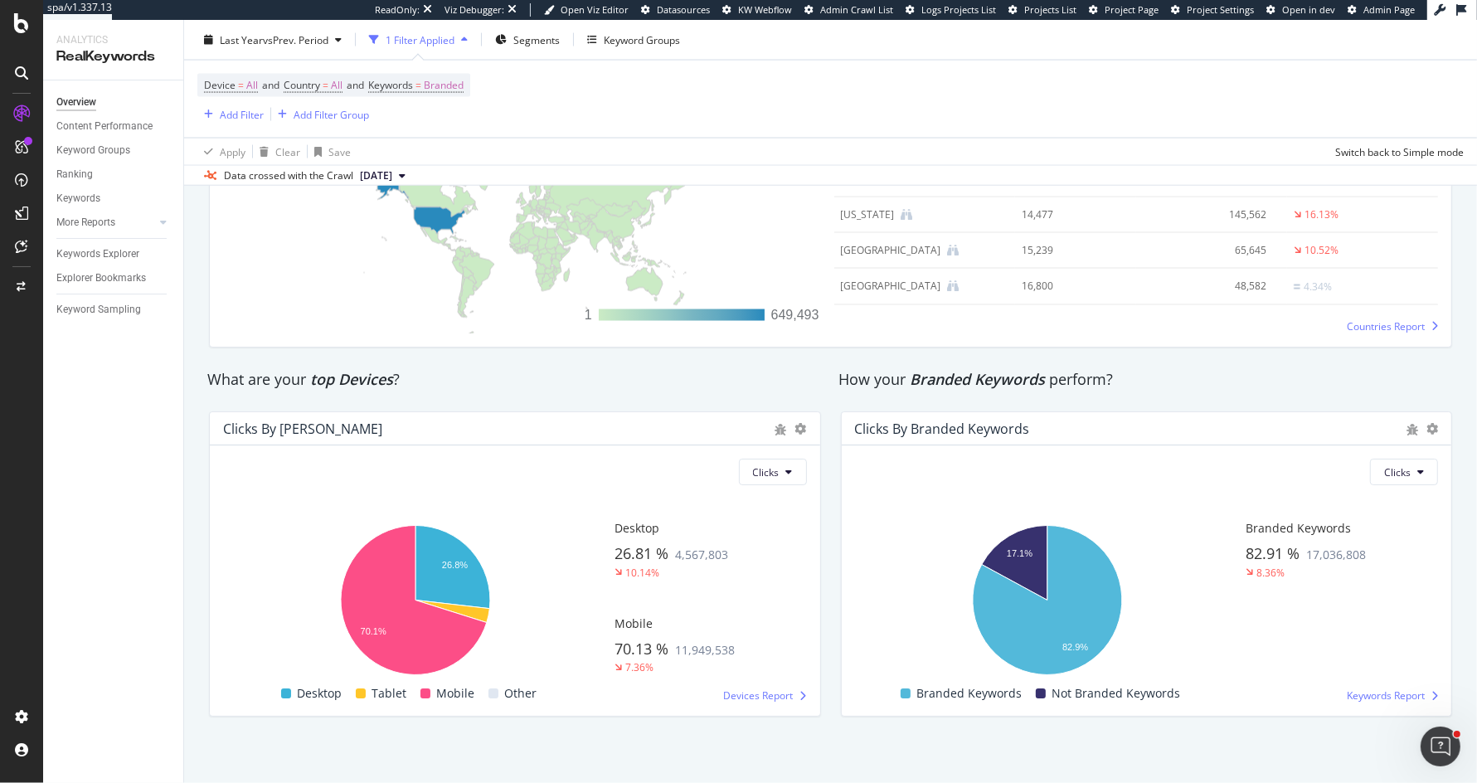
click at [983, 377] on span "Branded Keywords" at bounding box center [977, 379] width 135 height 20
click at [1406, 475] on button "Clicks" at bounding box center [1404, 471] width 68 height 27
click at [1393, 521] on div "Impressions" at bounding box center [1413, 530] width 83 height 24
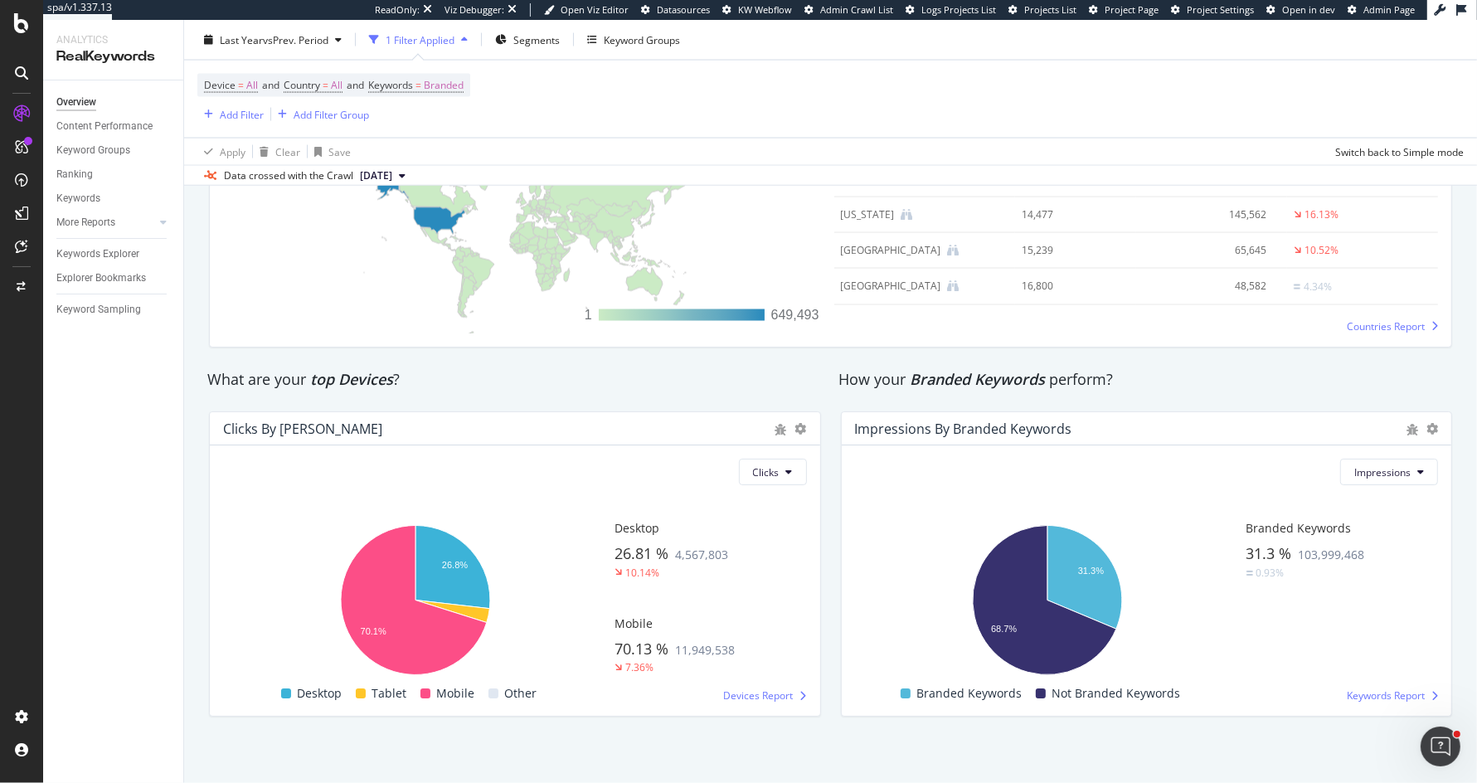
click at [970, 424] on div "Impressions By Branded Keywords" at bounding box center [963, 428] width 217 height 17
click at [1021, 381] on span "Branded Keywords" at bounding box center [977, 379] width 135 height 20
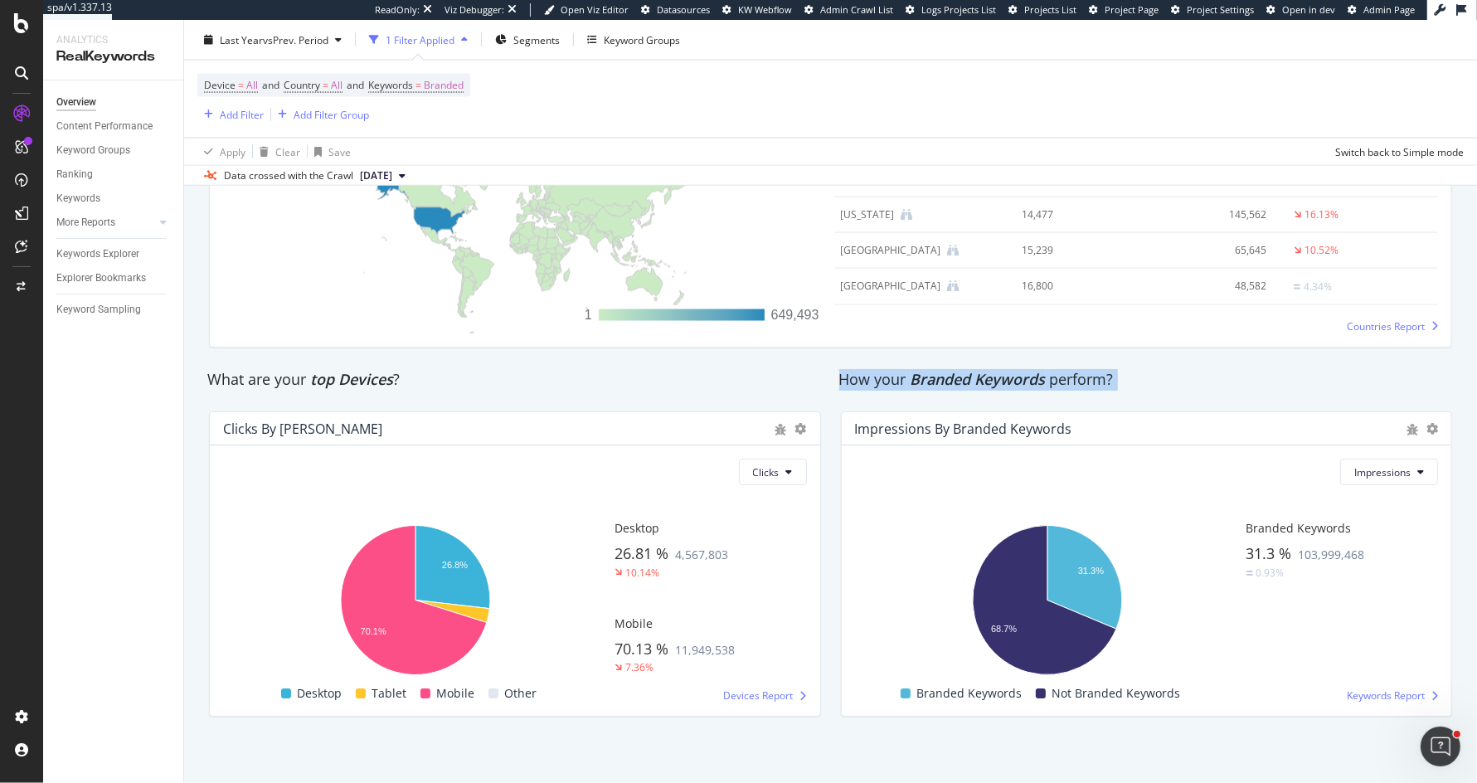
click at [1021, 381] on span "Branded Keywords" at bounding box center [977, 379] width 135 height 20
click at [1020, 361] on div "How your Branded Keywords perform?" at bounding box center [1147, 380] width 632 height 38
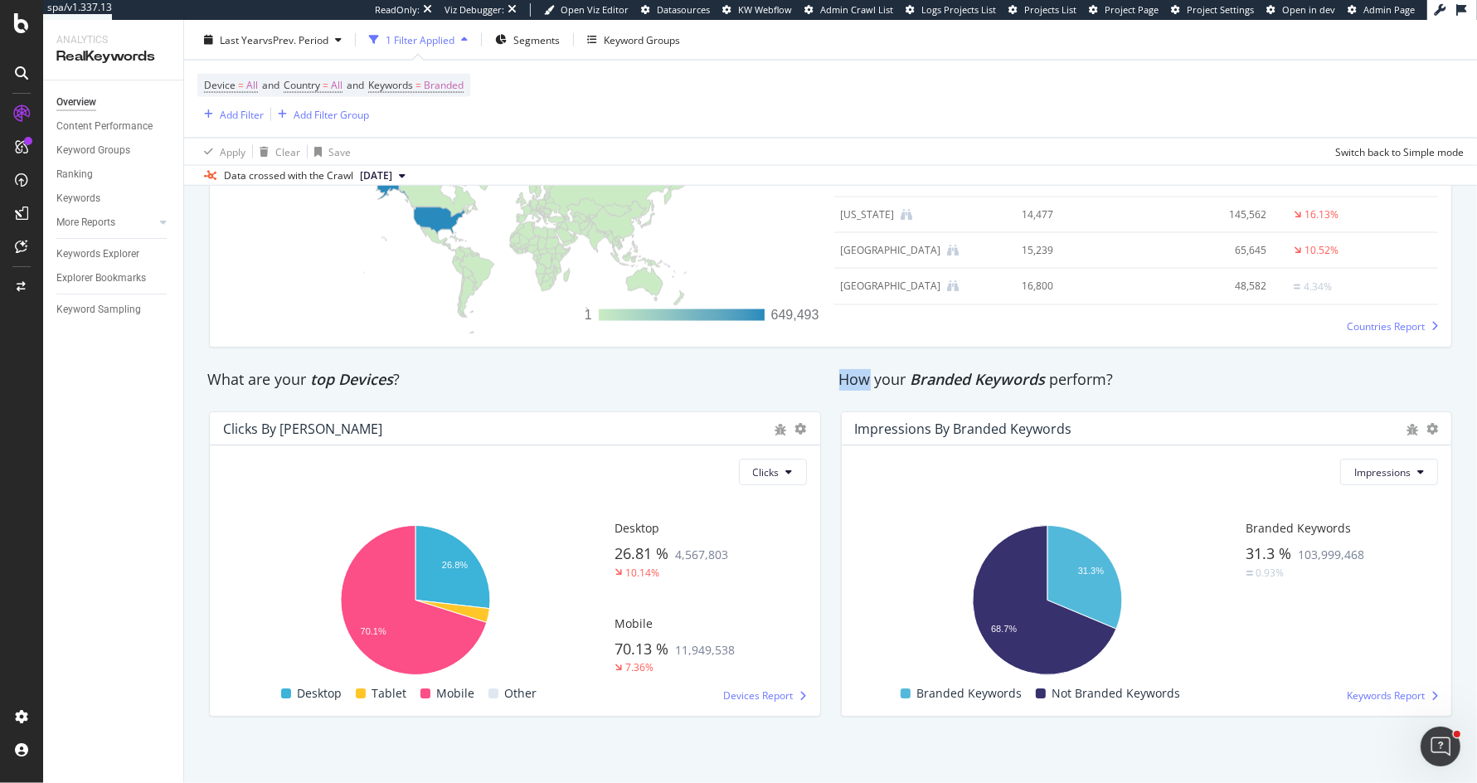
click at [1020, 361] on div "How your Branded Keywords perform?" at bounding box center [1147, 380] width 632 height 38
click at [1060, 372] on div "How your Branded Keywords perform?" at bounding box center [1146, 380] width 615 height 22
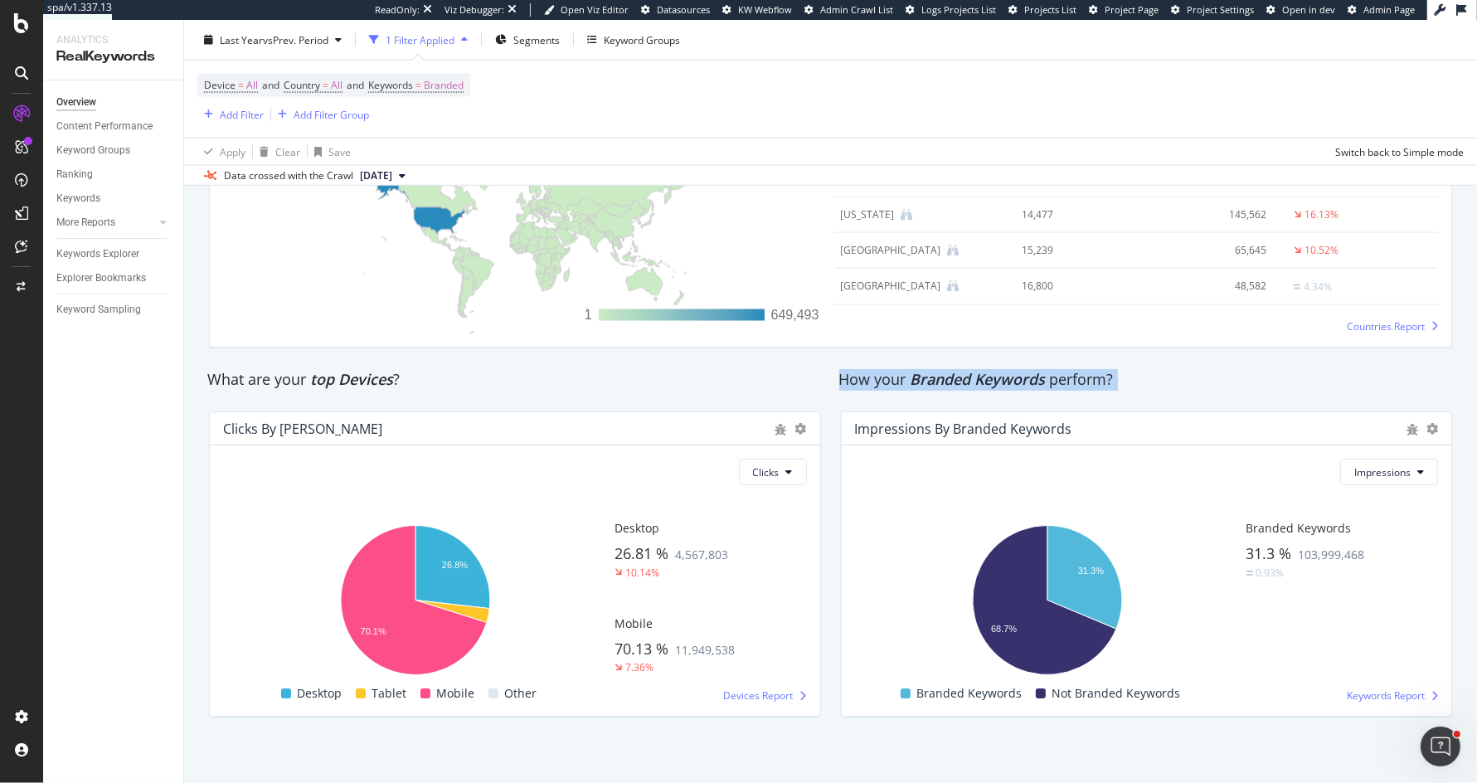
click at [1144, 384] on div "How your Branded Keywords perform?" at bounding box center [1146, 380] width 615 height 22
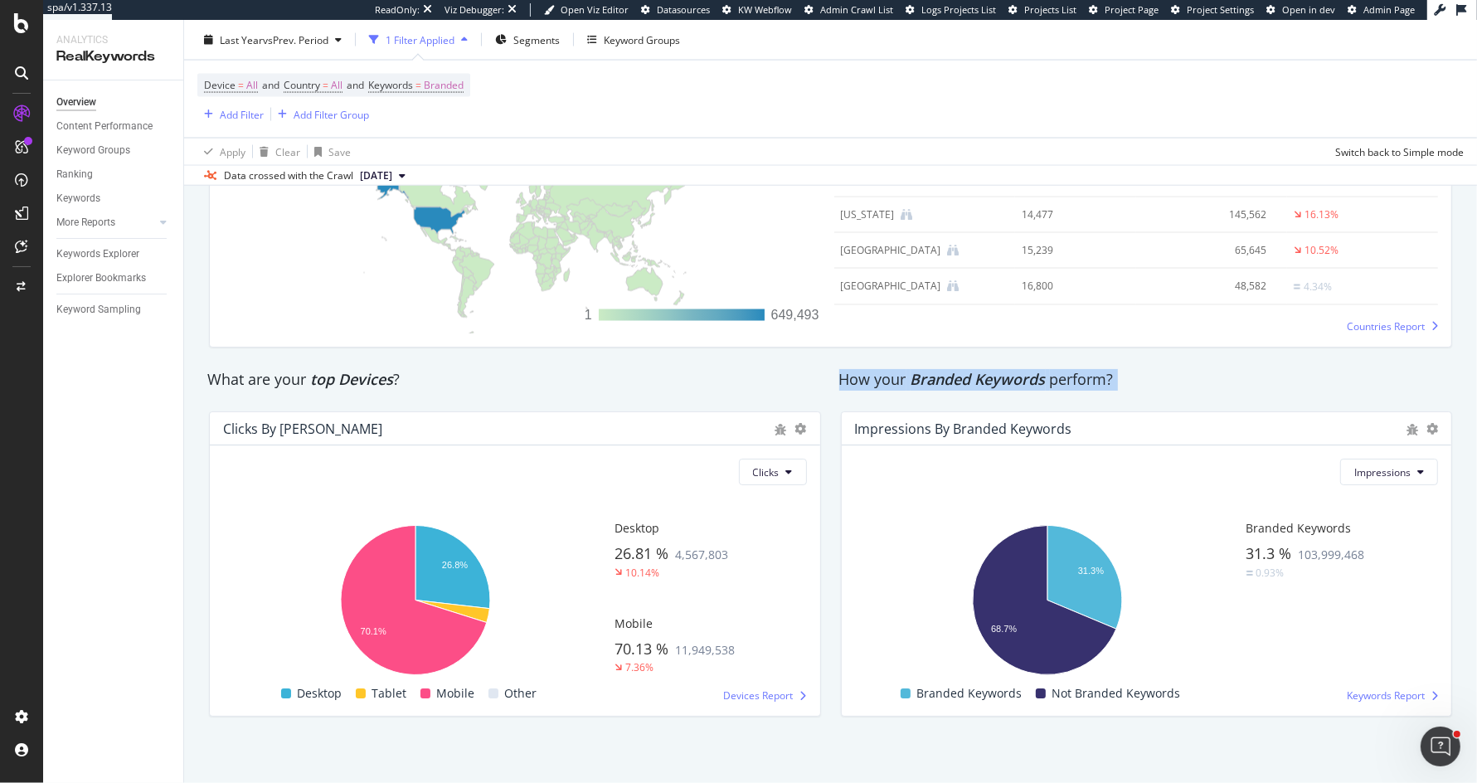
click at [1144, 384] on div "How your Branded Keywords perform?" at bounding box center [1146, 380] width 615 height 22
click at [1361, 458] on button "Impressions" at bounding box center [1389, 471] width 98 height 27
click at [1352, 500] on div "Clicks" at bounding box center [1384, 499] width 85 height 24
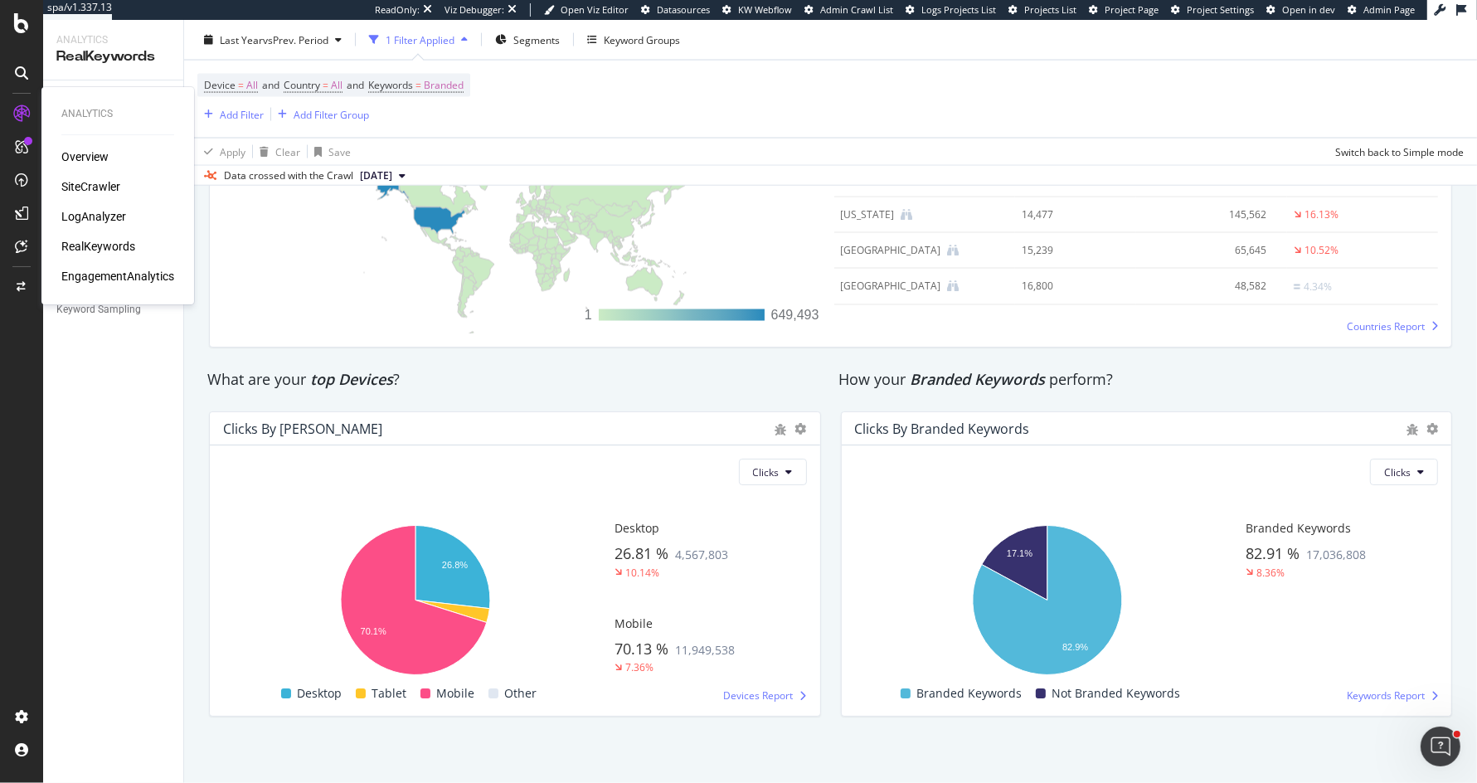
click at [92, 182] on div "SiteCrawler" at bounding box center [90, 186] width 59 height 17
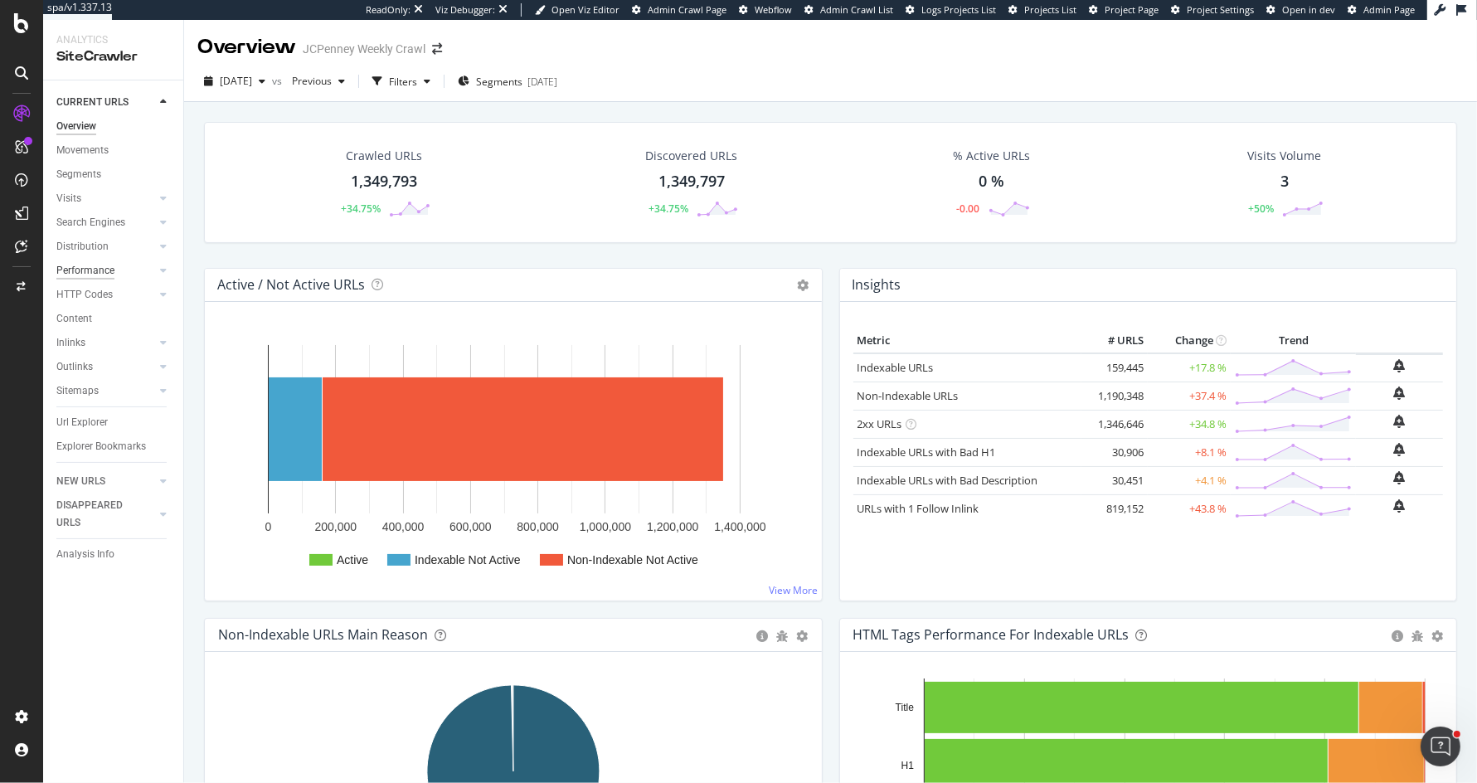
click at [111, 262] on div "Performance" at bounding box center [85, 270] width 58 height 17
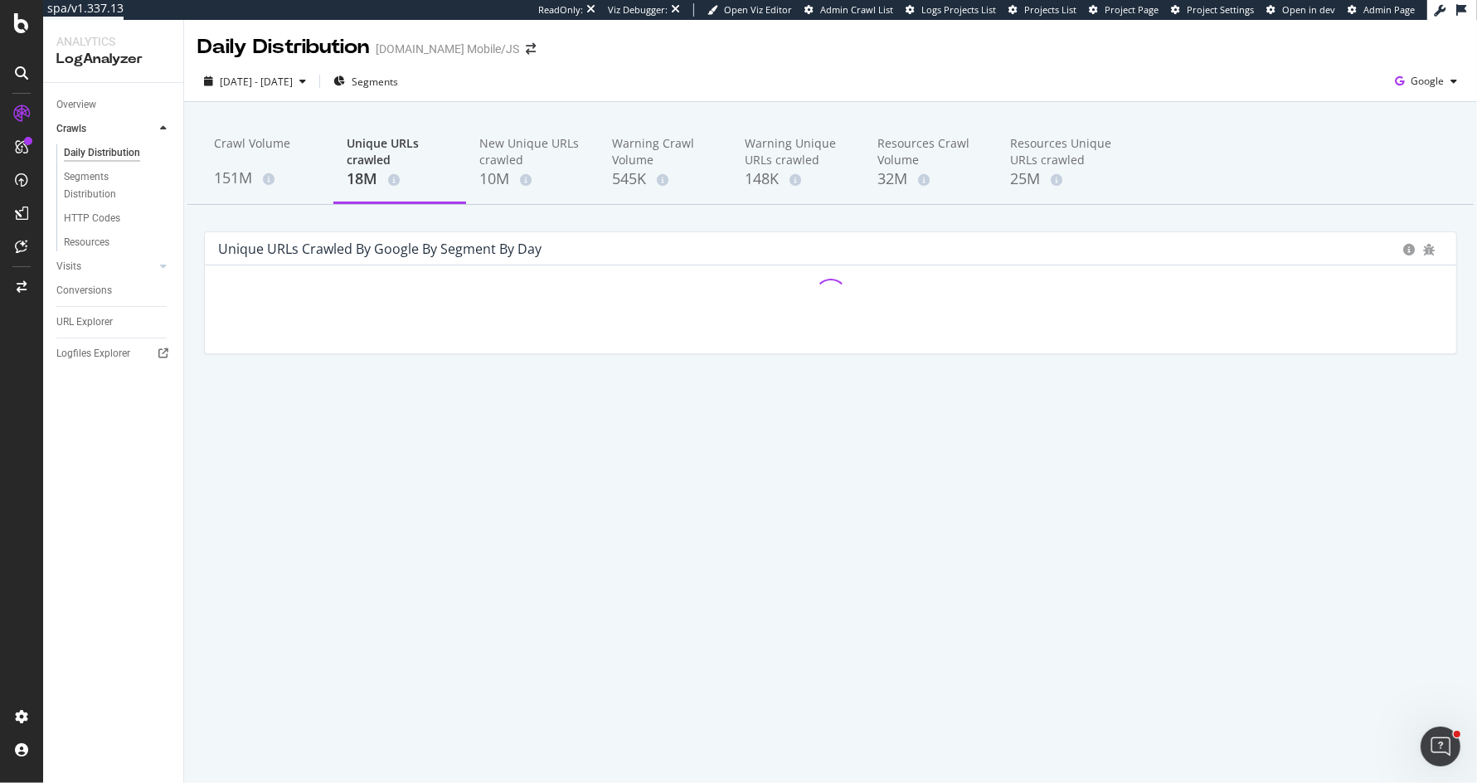
click at [199, 36] on div "Daily Distribution" at bounding box center [283, 47] width 172 height 28
click at [198, 39] on div "Daily Distribution" at bounding box center [283, 47] width 172 height 28
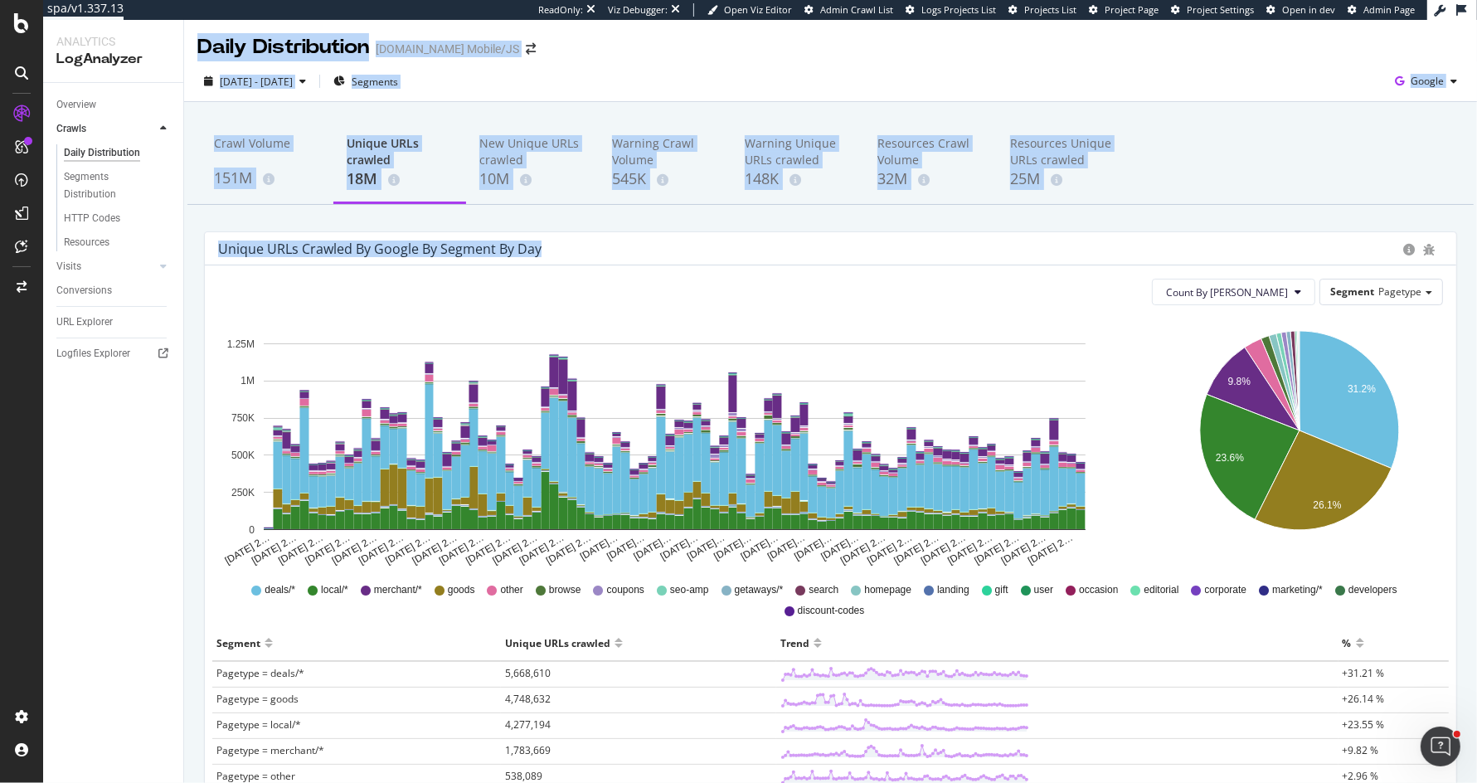
drag, startPoint x: 198, startPoint y: 39, endPoint x: 566, endPoint y: 245, distance: 422.0
click at [566, 245] on div "Daily Distribution Groupon.com Mobile/JS 2025 May. 25th - Aug. 24th Segments Go…" at bounding box center [830, 401] width 1293 height 763
click at [566, 245] on div "Unique URLs crawled by google by Segment by Day" at bounding box center [806, 248] width 1176 height 17
drag, startPoint x: 566, startPoint y: 245, endPoint x: 196, endPoint y: 45, distance: 420.7
click at [196, 45] on div "Daily Distribution Groupon.com Mobile/JS 2025 May. 25th - Aug. 24th Segments Go…" at bounding box center [830, 401] width 1293 height 763
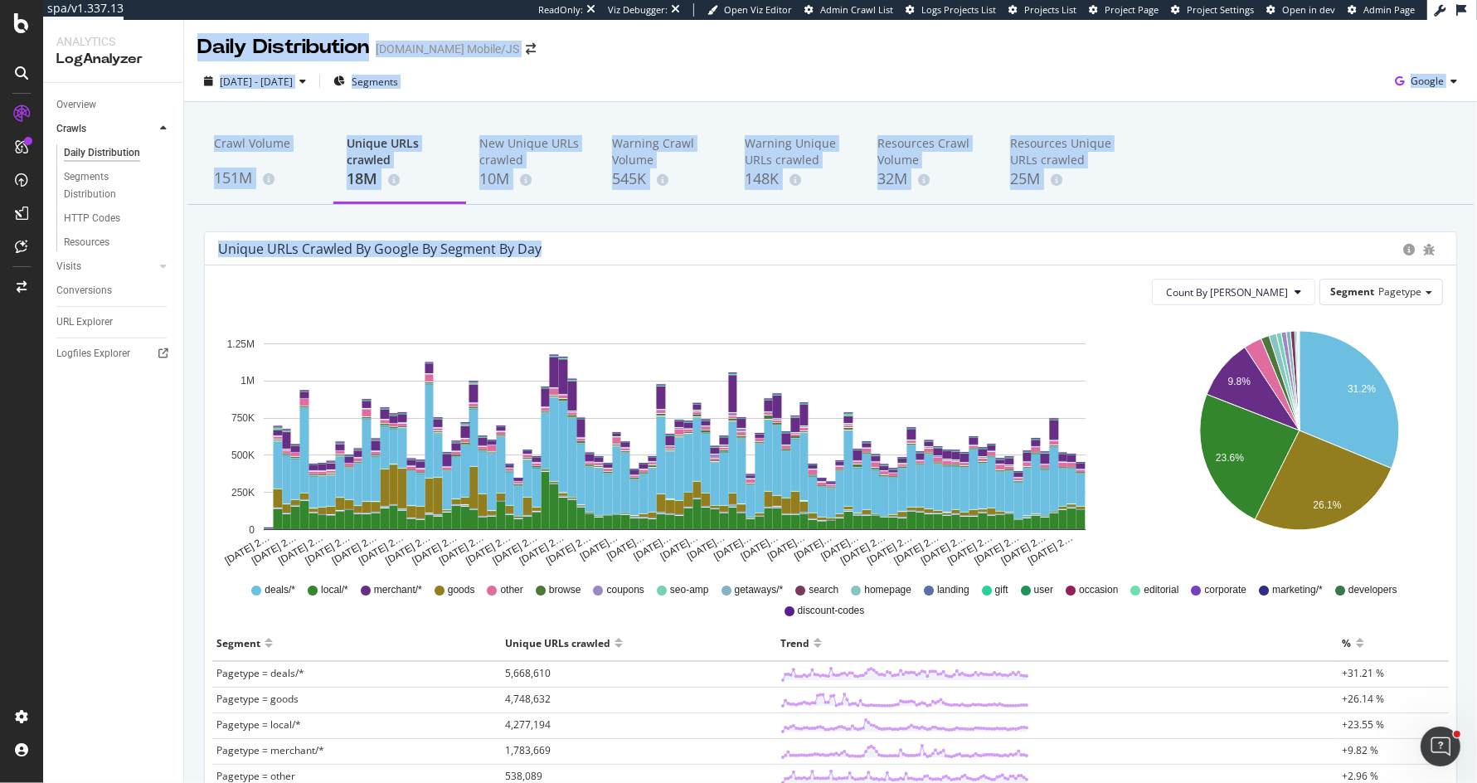
click at [196, 45] on div "Daily Distribution Groupon.com Mobile/JS" at bounding box center [830, 40] width 1293 height 41
drag, startPoint x: 196, startPoint y: 45, endPoint x: 549, endPoint y: 243, distance: 404.3
click at [549, 243] on div "Daily Distribution Groupon.com Mobile/JS 2025 May. 25th - Aug. 24th Segments Go…" at bounding box center [830, 401] width 1293 height 763
click at [549, 243] on div "Unique URLs crawled by google by Segment by Day" at bounding box center [806, 248] width 1176 height 17
drag, startPoint x: 1446, startPoint y: 251, endPoint x: 232, endPoint y: 32, distance: 1233.5
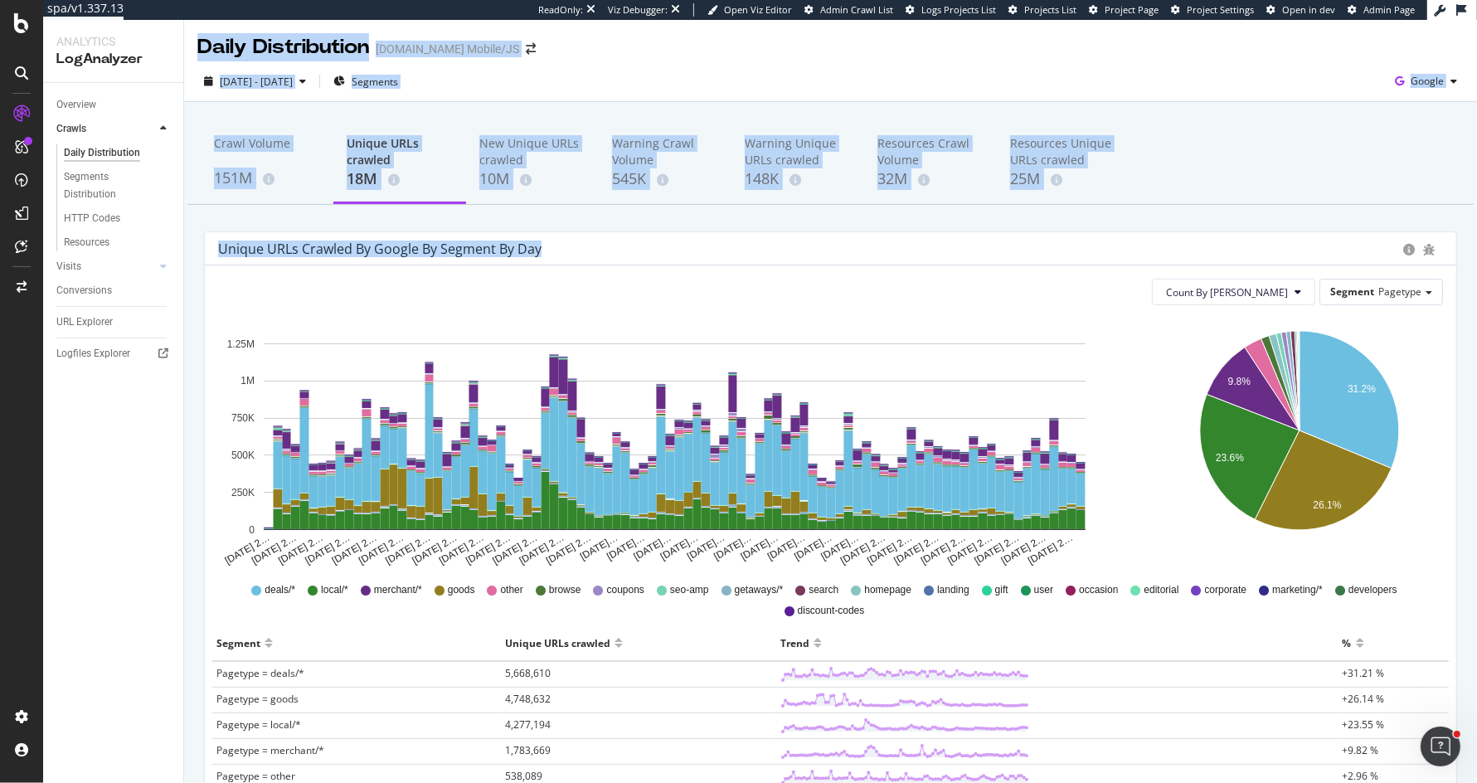
click at [232, 32] on div "Daily Distribution Groupon.com Mobile/JS 2025 May. 25th - Aug. 24th Segments Go…" at bounding box center [830, 401] width 1293 height 763
click at [232, 32] on div "Daily Distribution Groupon.com Mobile/JS" at bounding box center [830, 40] width 1293 height 41
drag, startPoint x: 196, startPoint y: 41, endPoint x: 1451, endPoint y: 294, distance: 1280.6
click at [1451, 294] on div "Daily Distribution Groupon.com Mobile/JS 2025 May. 25th - Aug. 24th Segments Go…" at bounding box center [830, 401] width 1293 height 763
click at [1451, 294] on div "Count By Day Segment Pagetype Hold CMD (⌘) while clicking to filter the report.…" at bounding box center [830, 749] width 1251 height 968
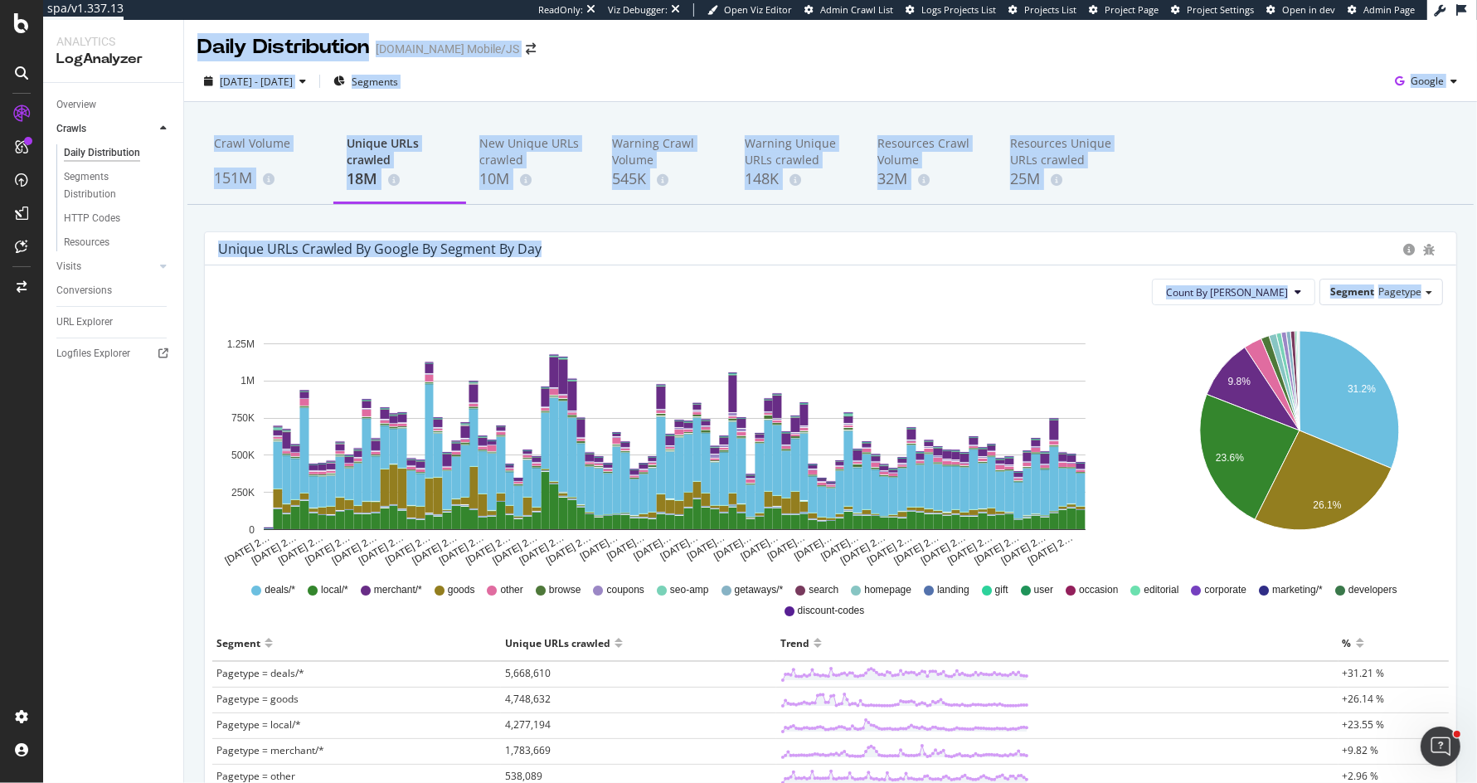
drag, startPoint x: 1451, startPoint y: 294, endPoint x: 195, endPoint y: 40, distance: 1281.6
click at [195, 40] on div "Daily Distribution Groupon.com Mobile/JS 2025 May. 25th - Aug. 24th Segments Go…" at bounding box center [830, 401] width 1293 height 763
click at [195, 40] on div "Daily Distribution Groupon.com Mobile/JS" at bounding box center [830, 40] width 1293 height 41
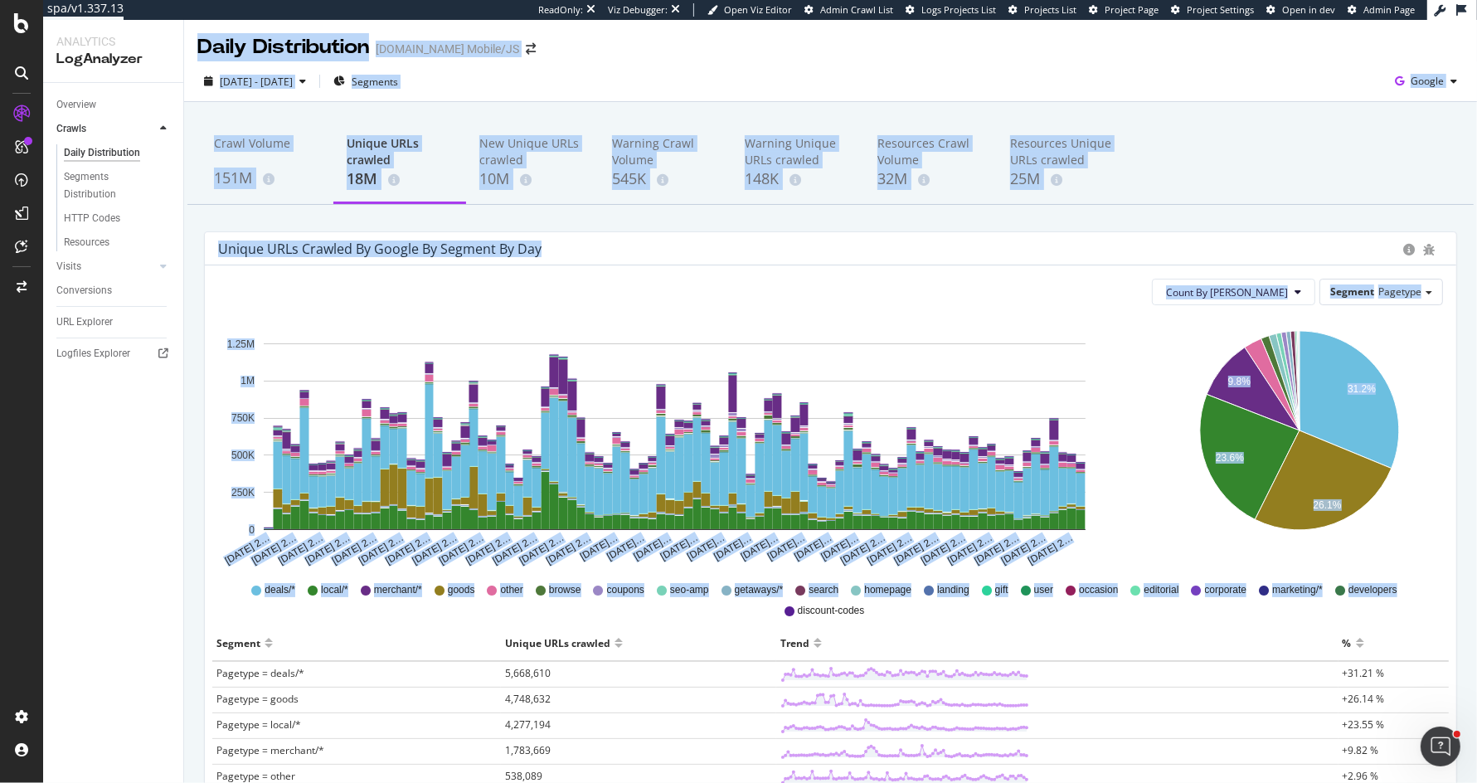
drag, startPoint x: 195, startPoint y: 40, endPoint x: 1461, endPoint y: 614, distance: 1390.3
click at [1461, 614] on div "Daily Distribution Groupon.com Mobile/JS 2025 May. 25th - Aug. 24th Segments Go…" at bounding box center [830, 401] width 1293 height 763
click at [1461, 614] on div "Unique URLs crawled by google by Segment by Day Count By Day Segment Pagetype H…" at bounding box center [831, 740] width 1278 height 1019
drag, startPoint x: 1461, startPoint y: 614, endPoint x: 1128, endPoint y: 86, distance: 624.5
click at [1128, 86] on div "Daily Distribution Groupon.com Mobile/JS 2025 May. 25th - Aug. 24th Segments Go…" at bounding box center [830, 401] width 1293 height 763
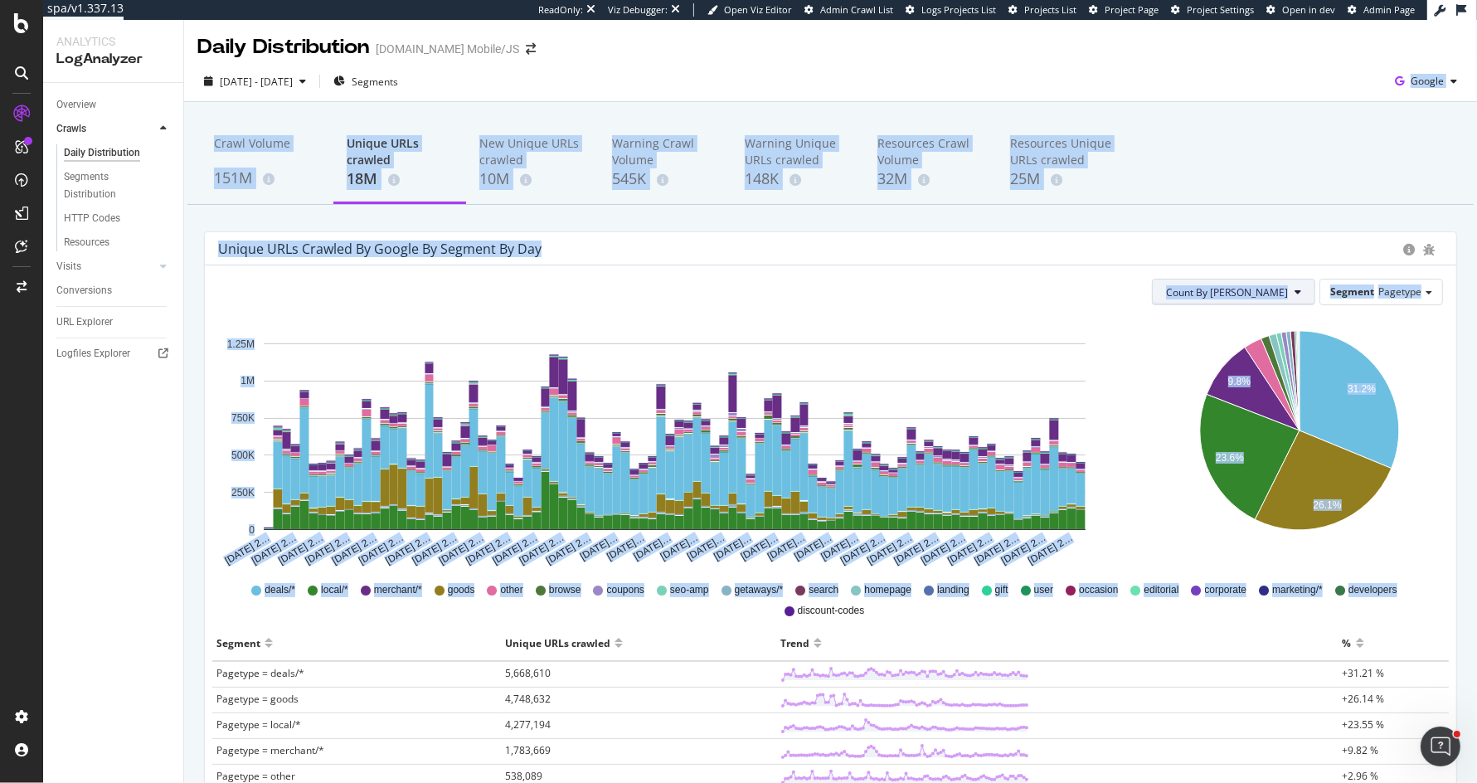
click at [1268, 289] on span "Count By [PERSON_NAME]" at bounding box center [1227, 292] width 122 height 14
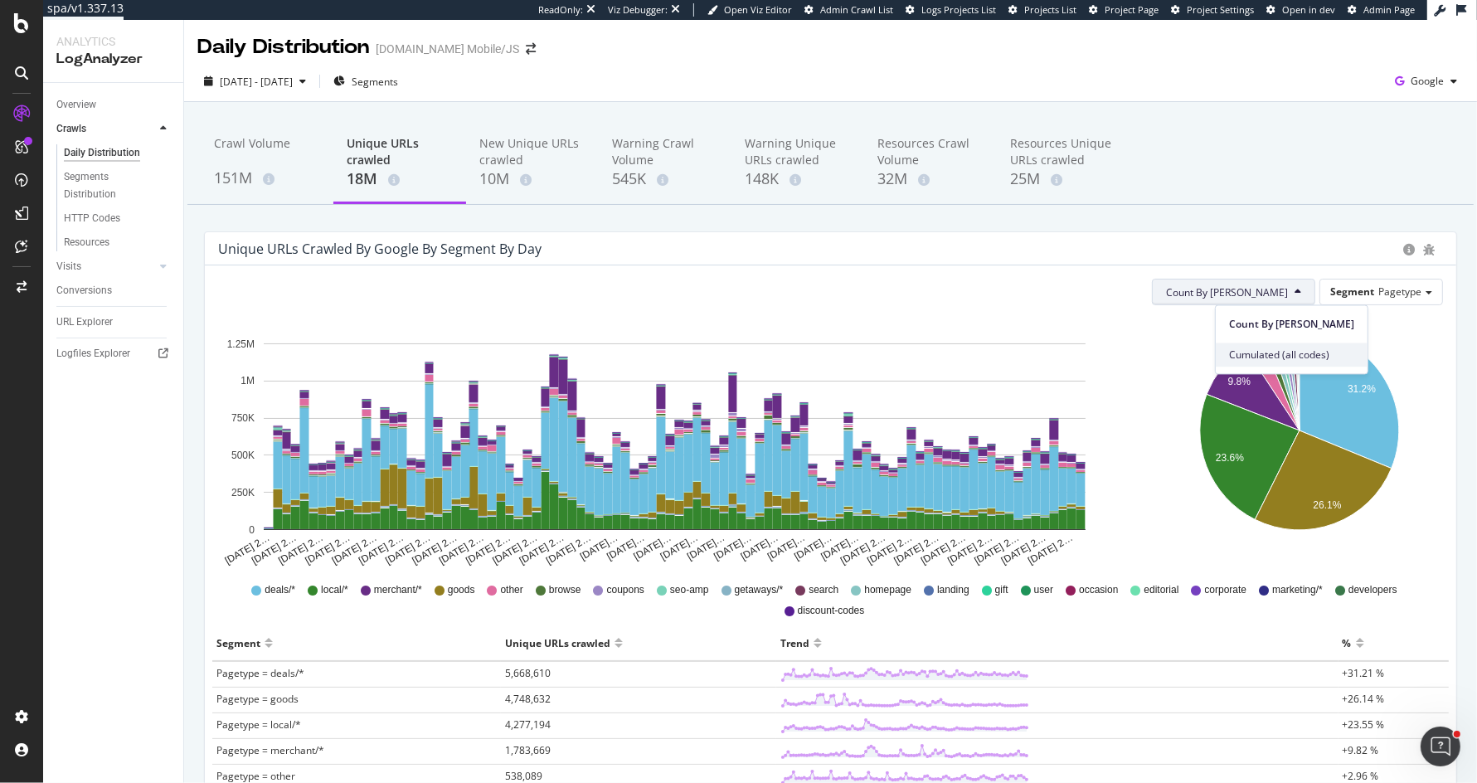
click at [1245, 352] on span "Cumulated (all codes)" at bounding box center [1291, 354] width 125 height 15
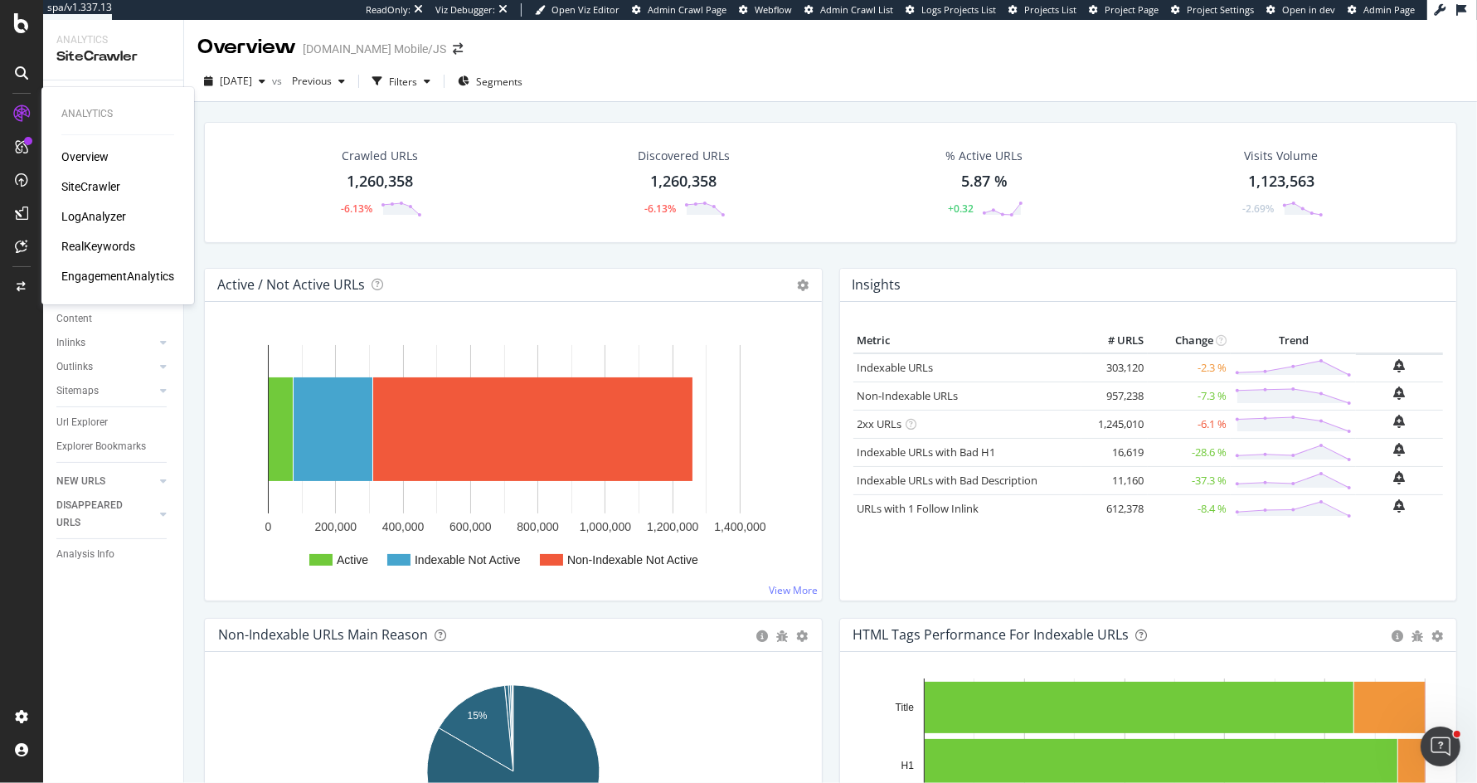
click at [115, 215] on div "LogAnalyzer" at bounding box center [93, 216] width 65 height 17
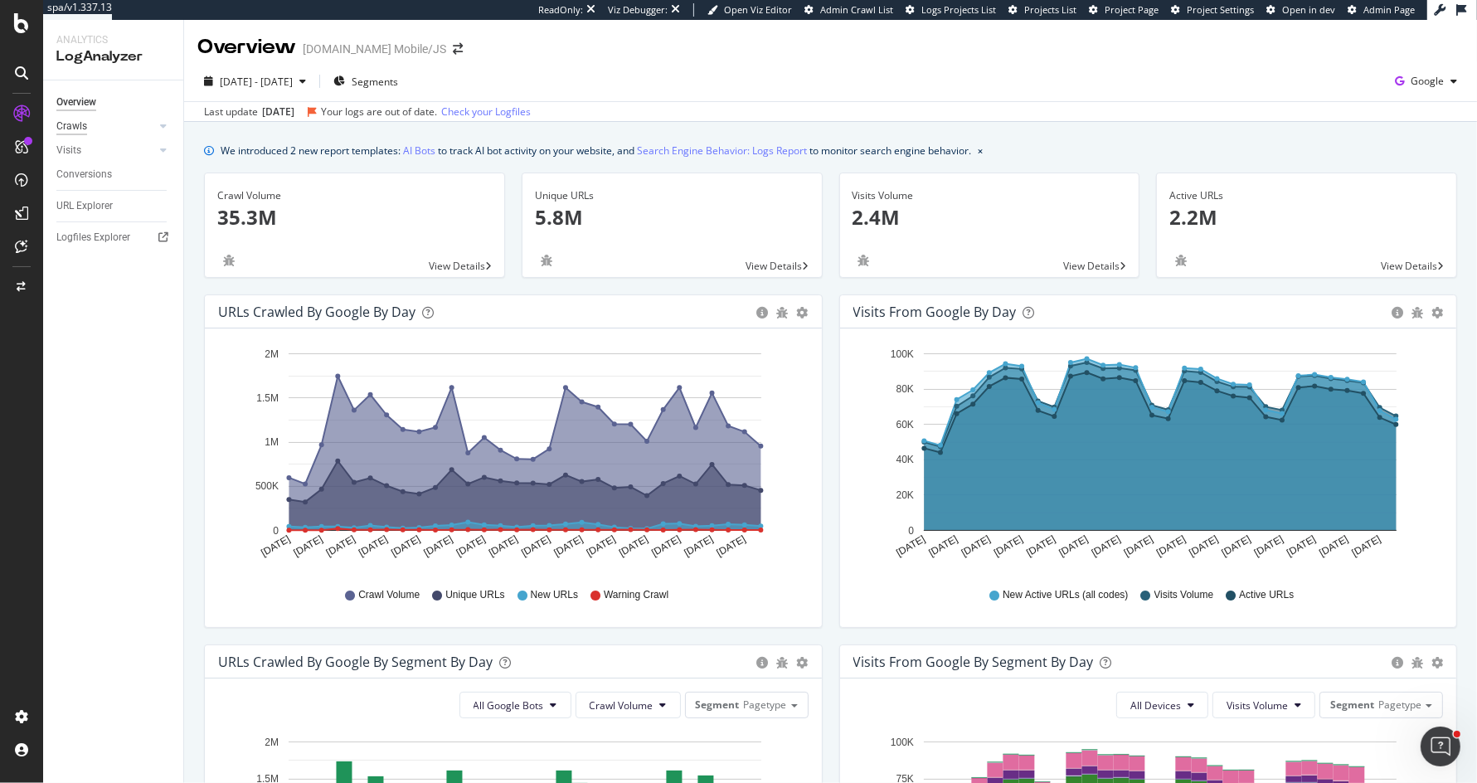
click at [78, 124] on div "Crawls" at bounding box center [71, 126] width 31 height 17
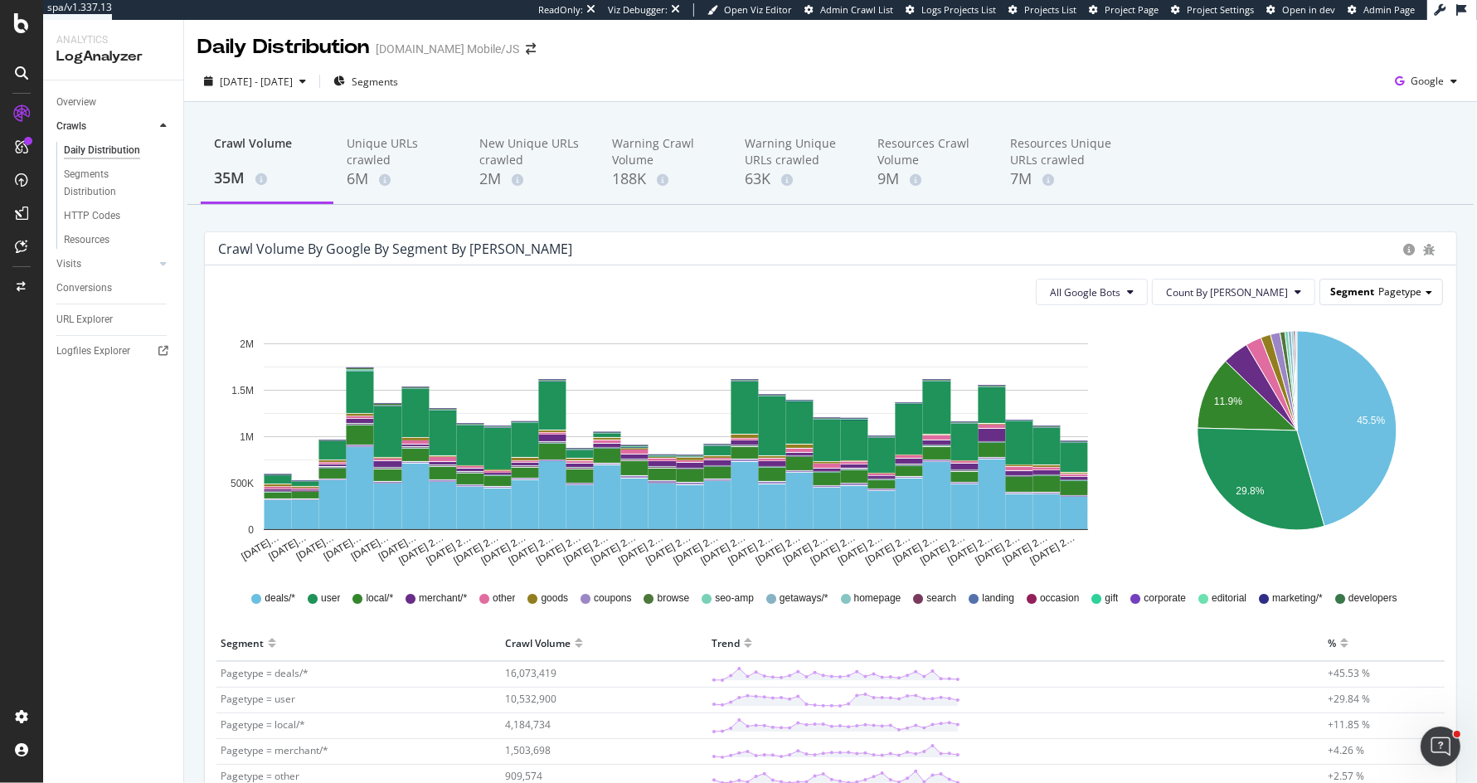
click at [1385, 297] on span "Pagetype" at bounding box center [1399, 291] width 43 height 14
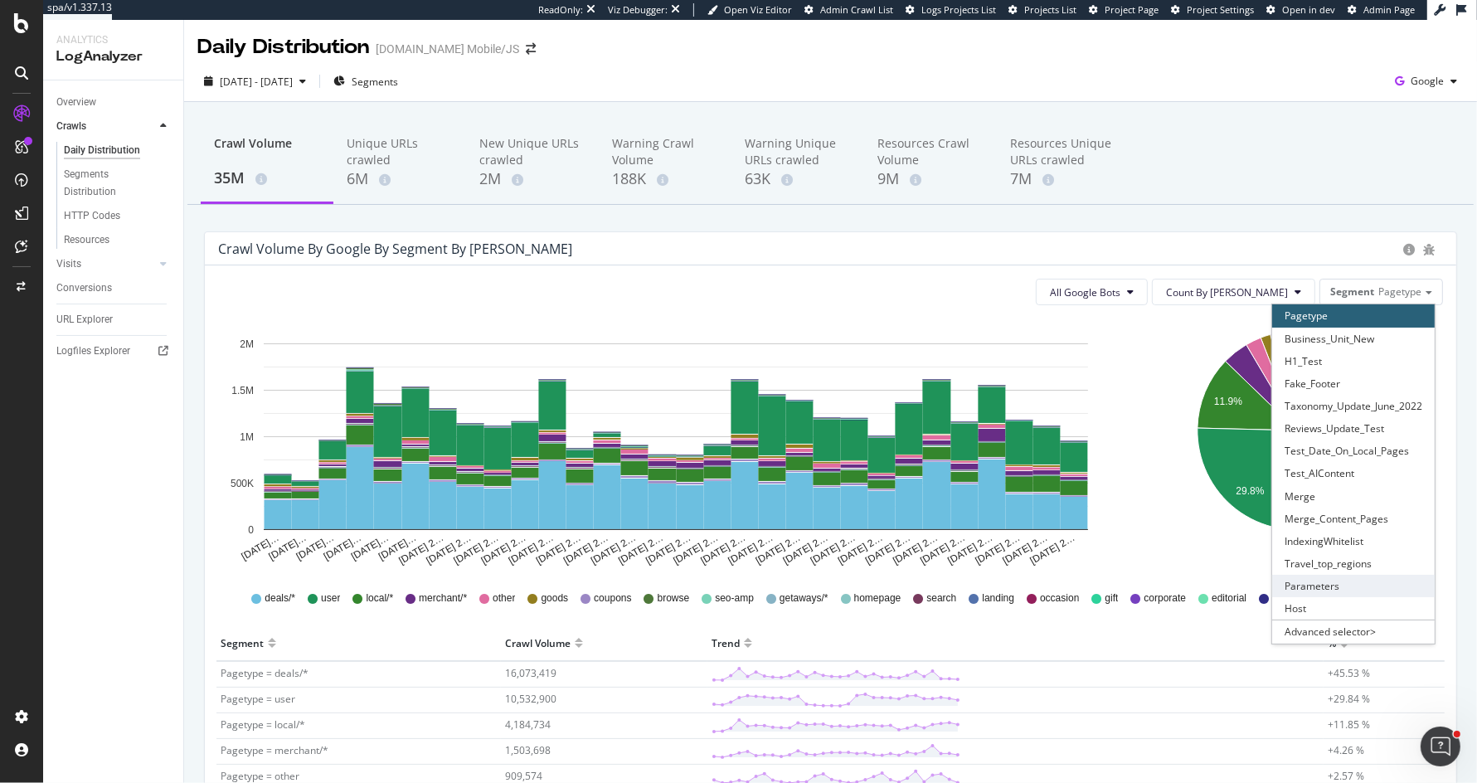
click at [1331, 579] on div "Parameters" at bounding box center [1353, 586] width 162 height 22
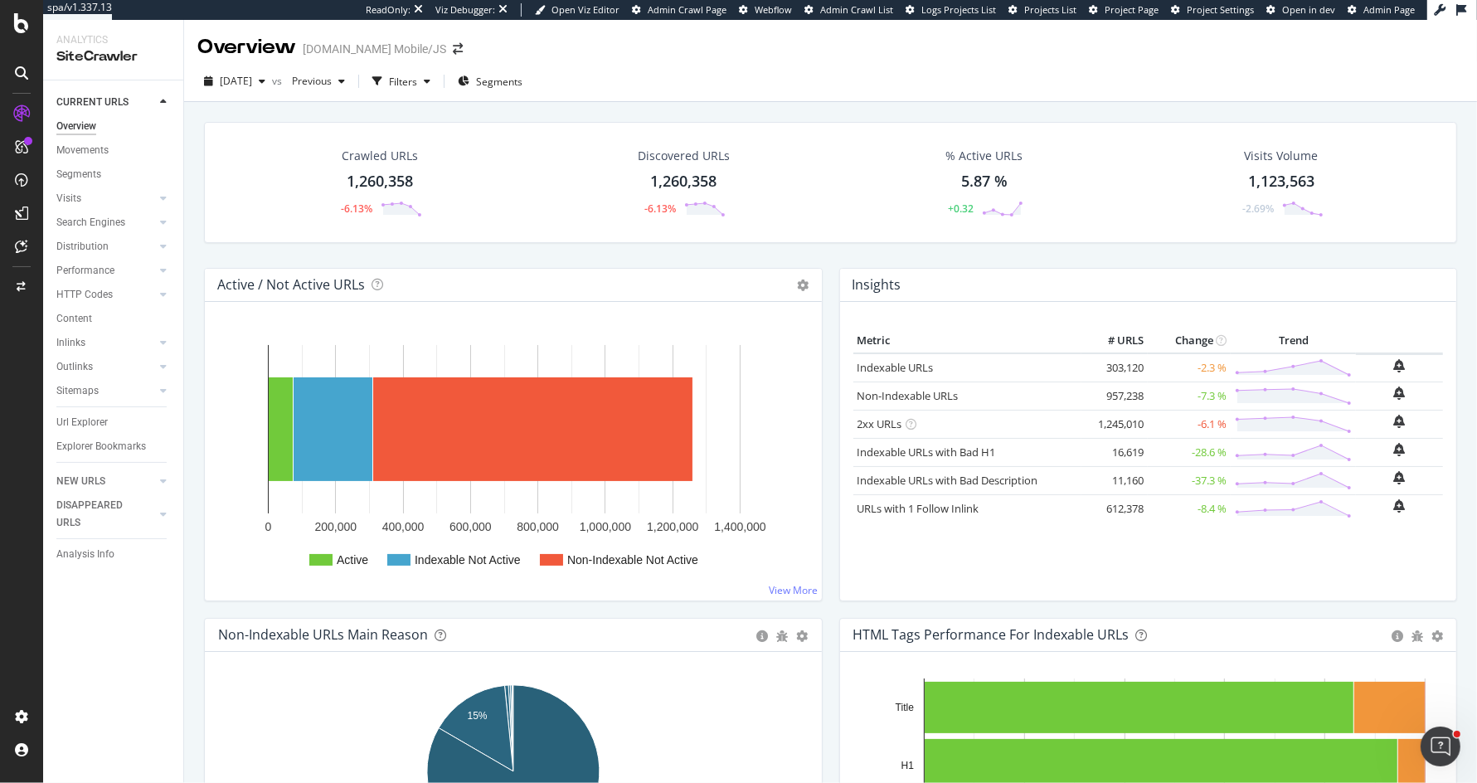
click at [825, 250] on div "Crawled URLs 1,260,358 -6.13% Discovered URLs 1,260,358 -6.13% % Active URLs 5.…" at bounding box center [830, 195] width 1269 height 146
click at [827, 268] on div "Active / Not Active URLs Chart (by Value) Chart (by Percentage) Table Expand Ex…" at bounding box center [513, 443] width 635 height 350
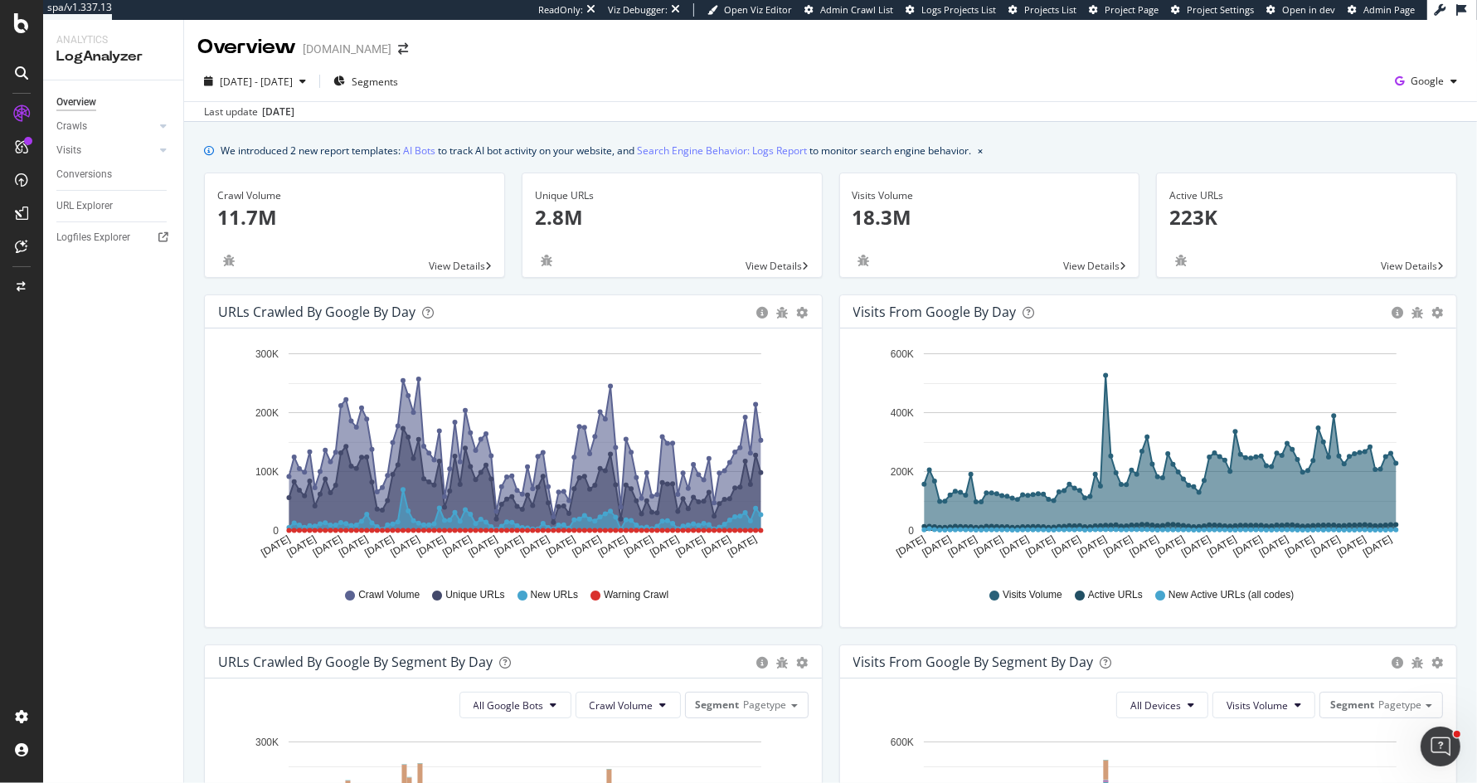
click at [828, 173] on div "Unique URLs 2.8M View Details" at bounding box center [672, 233] width 318 height 122
click at [827, 177] on div "Unique URLs 2.8M View Details" at bounding box center [672, 233] width 318 height 122
click at [75, 124] on div "Crawls" at bounding box center [71, 126] width 31 height 17
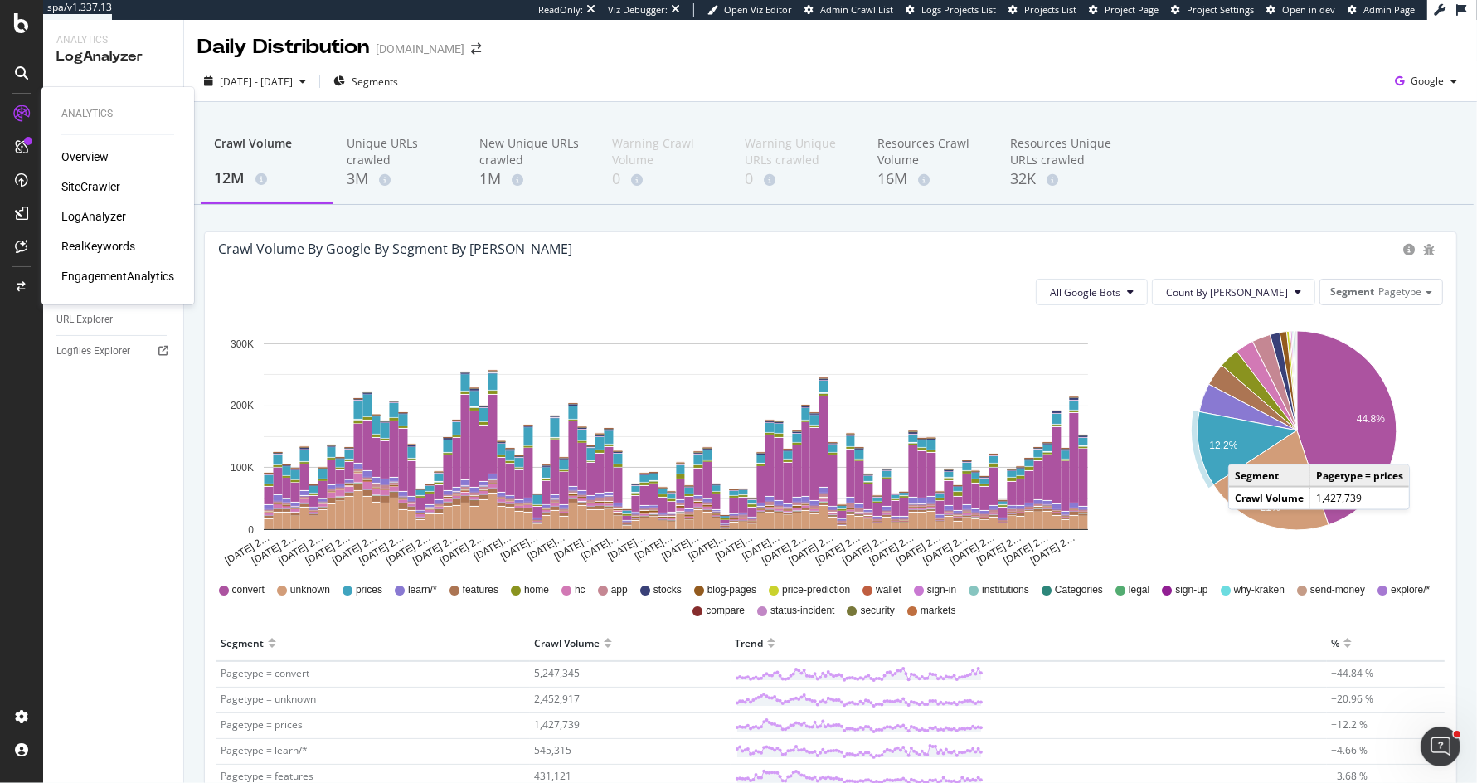
click at [87, 187] on div "SiteCrawler" at bounding box center [90, 186] width 59 height 17
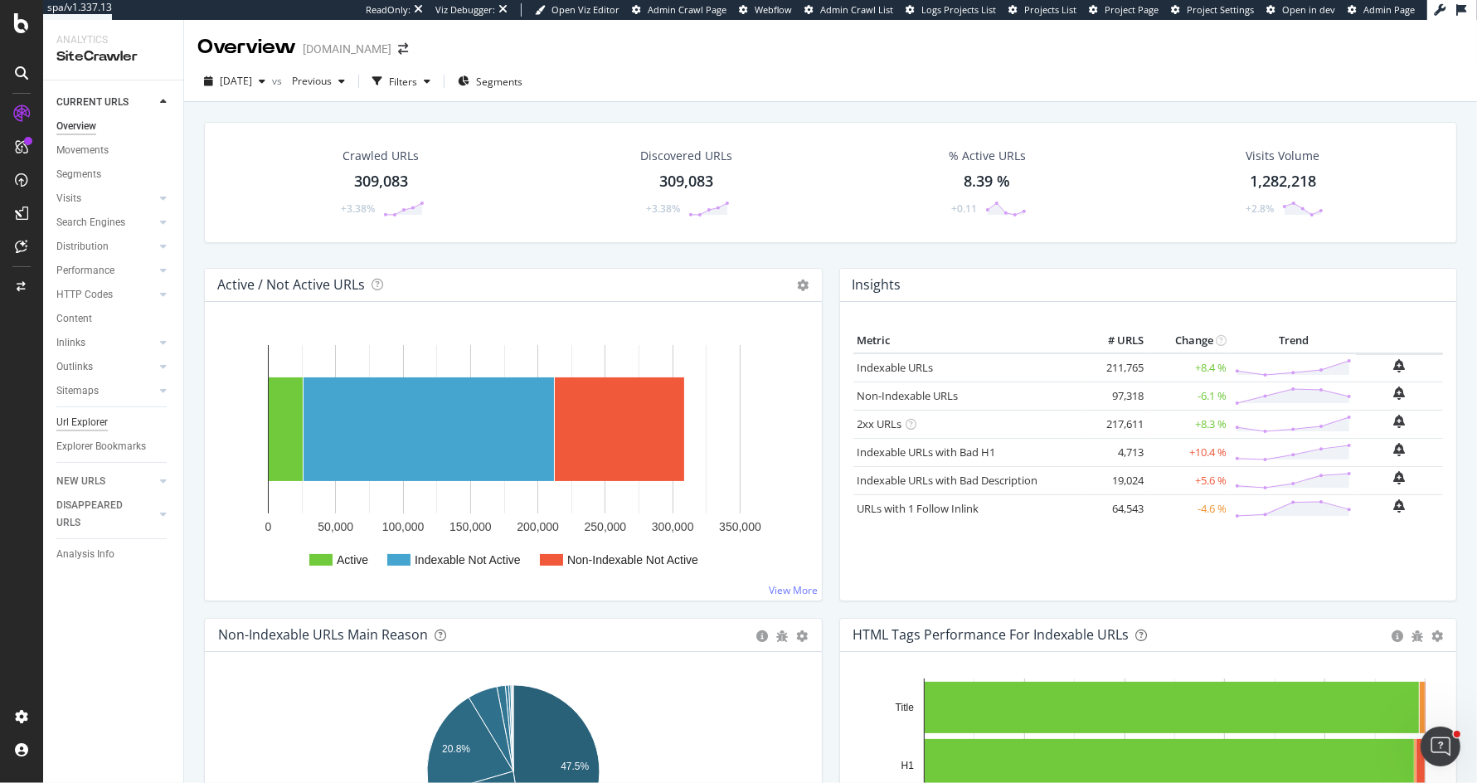
click at [106, 419] on div "Url Explorer" at bounding box center [81, 422] width 51 height 17
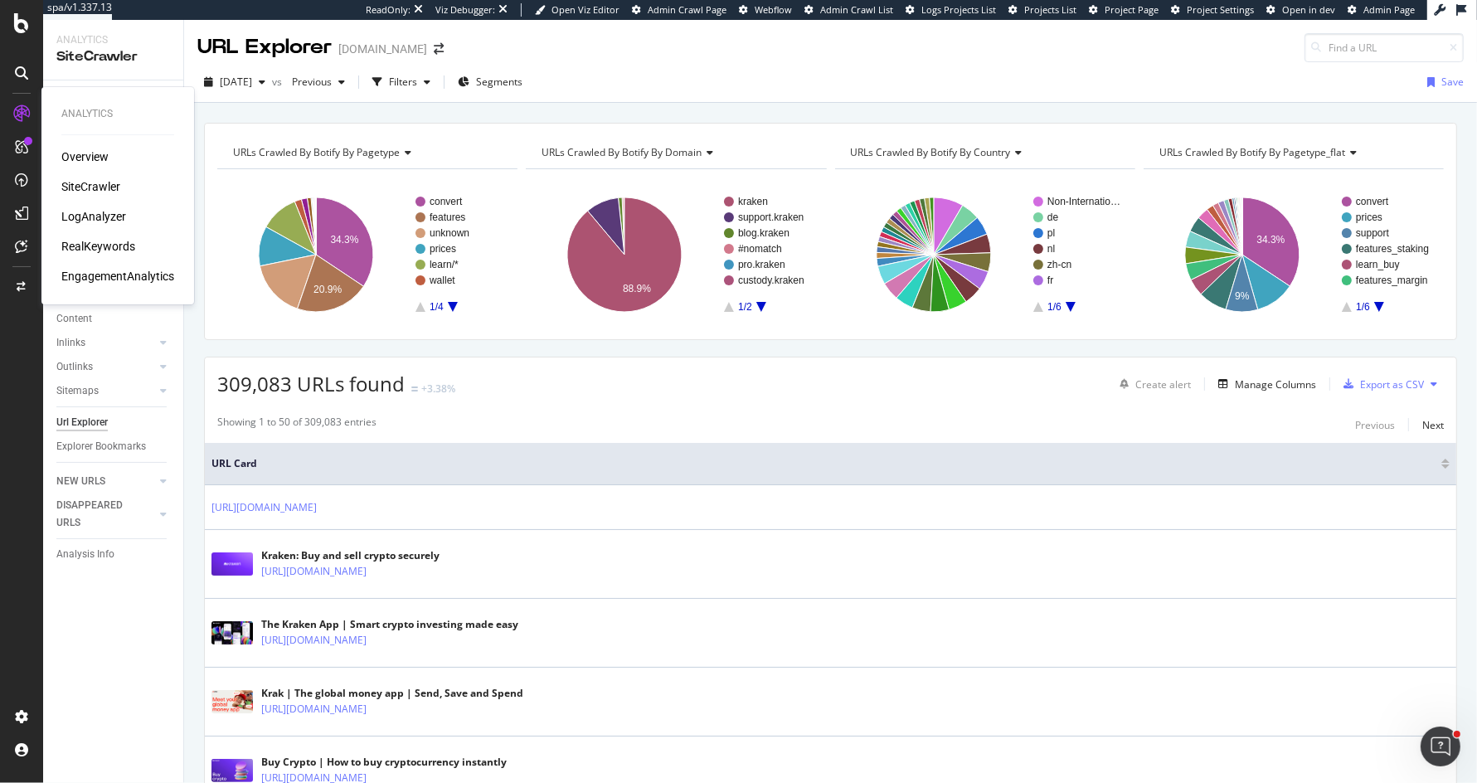
click at [109, 219] on div "LogAnalyzer" at bounding box center [93, 216] width 65 height 17
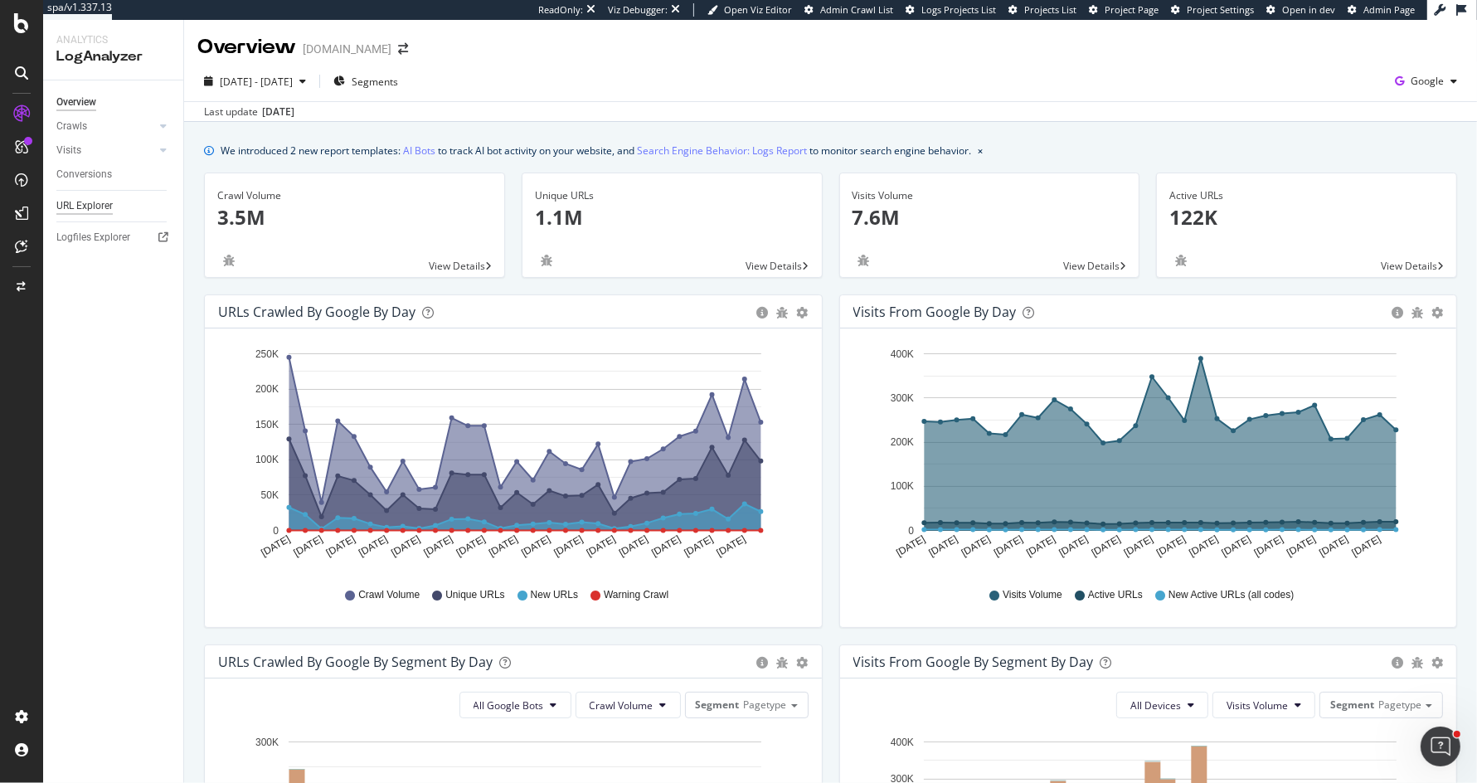
click at [99, 206] on div "URL Explorer" at bounding box center [84, 205] width 56 height 17
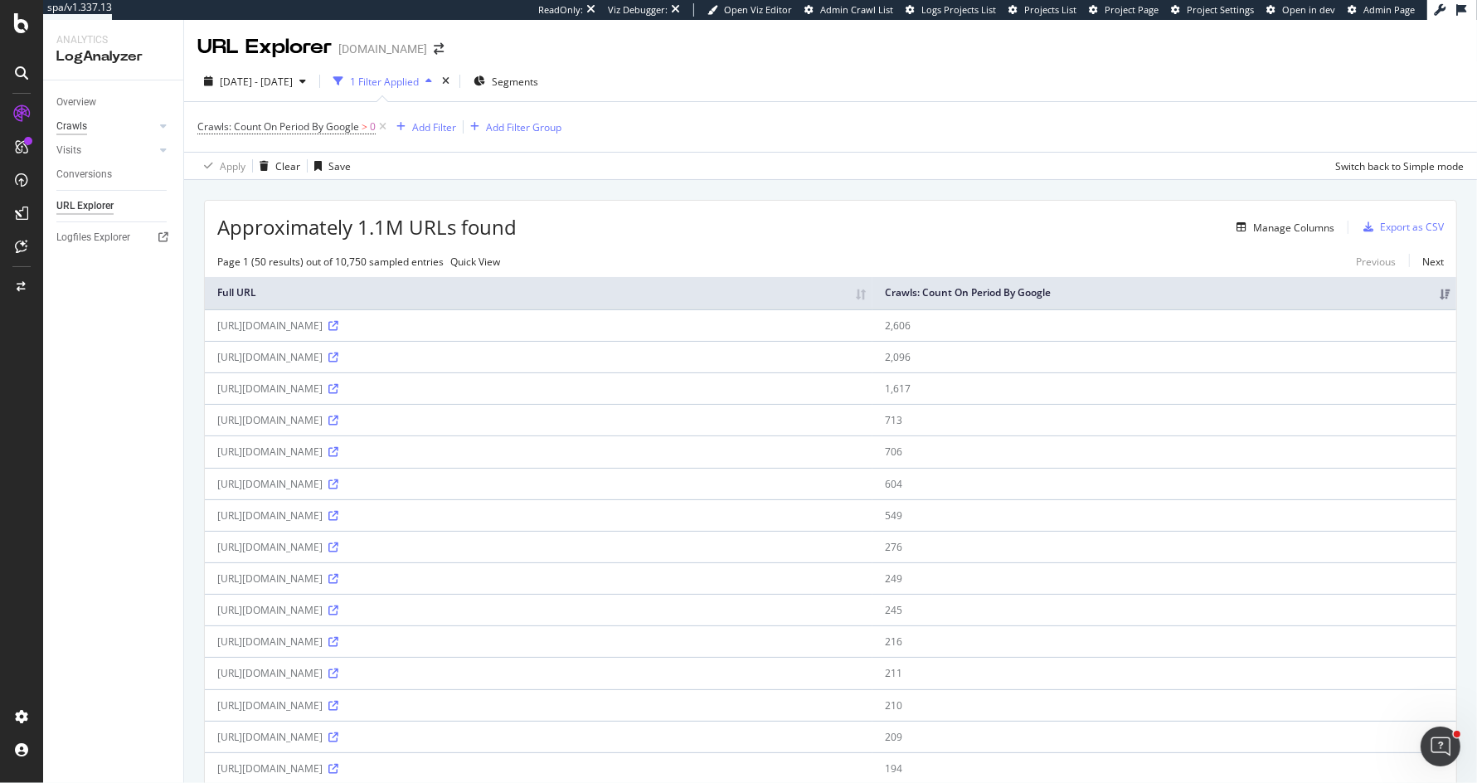
click at [76, 126] on div "Crawls" at bounding box center [71, 126] width 31 height 17
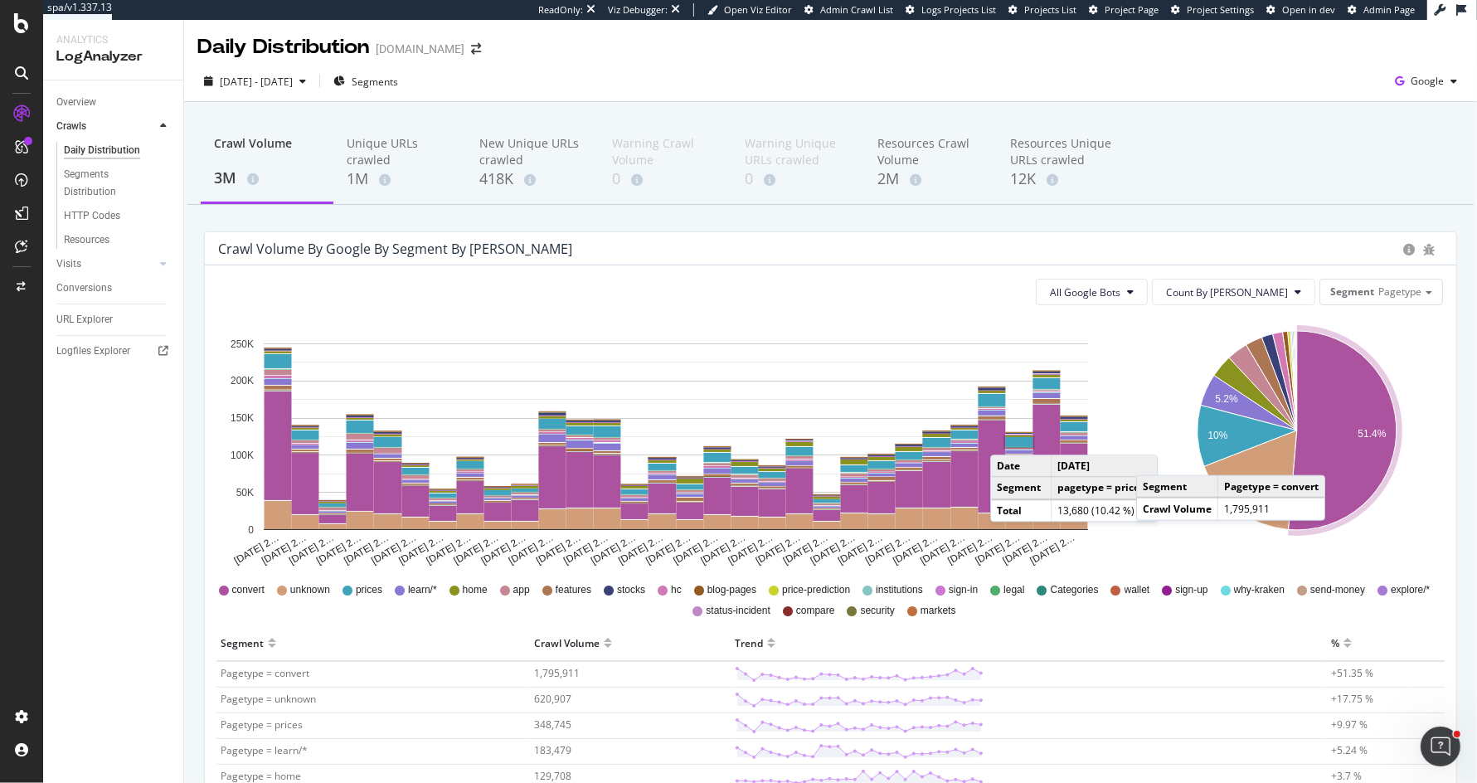
click at [1342, 458] on icon "A chart." at bounding box center [1342, 430] width 108 height 199
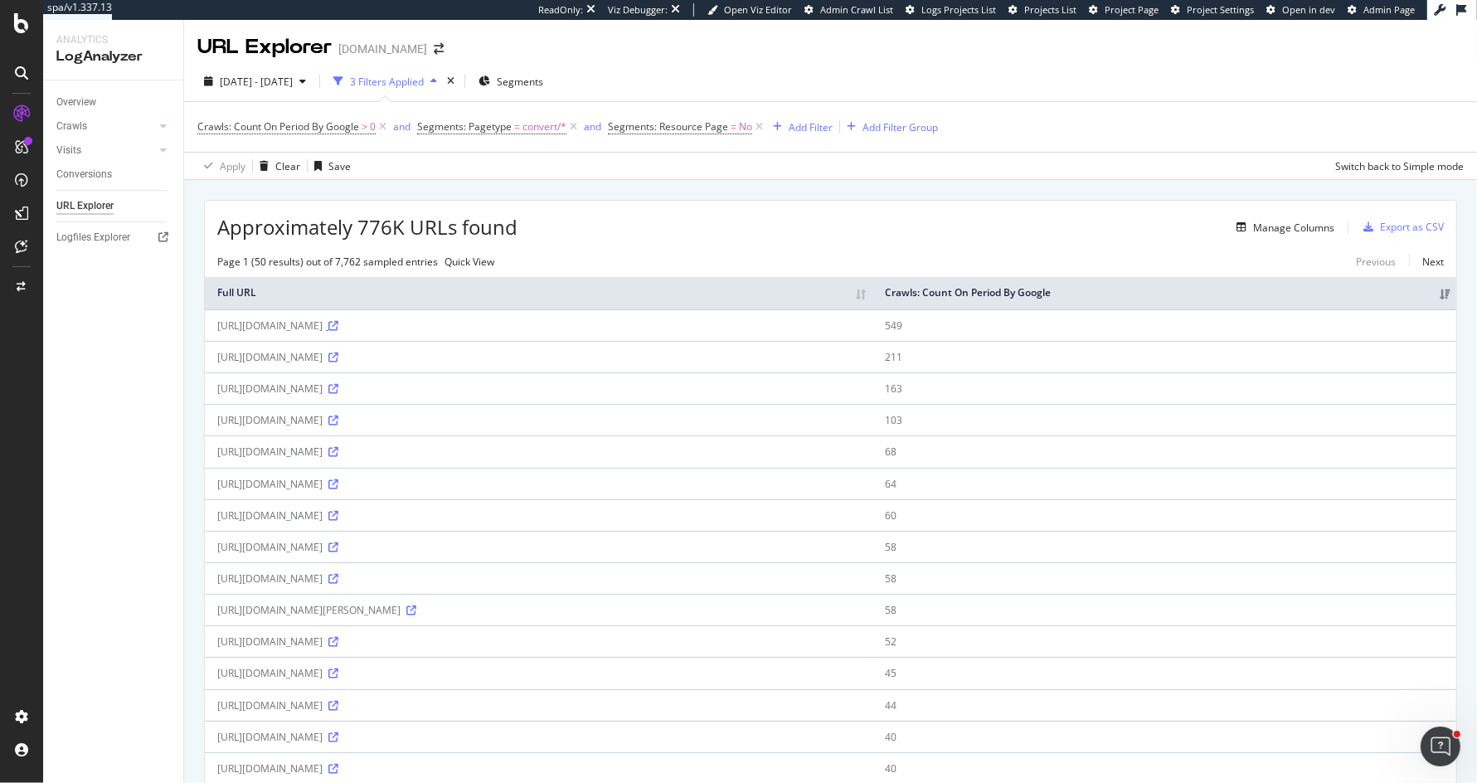
click at [338, 331] on icon at bounding box center [333, 326] width 10 height 10
